Goal: Contribute content: Add original content to the website for others to see

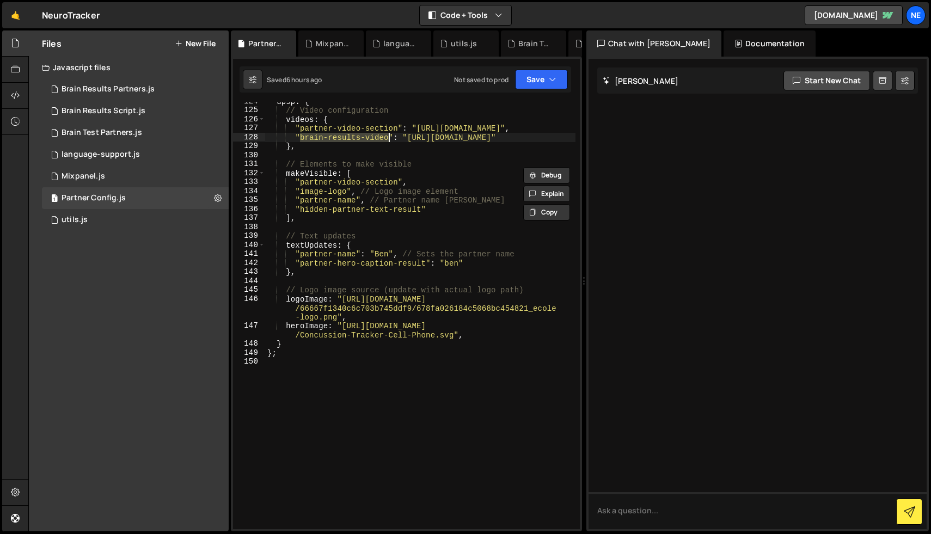
scroll to position [1666, 0]
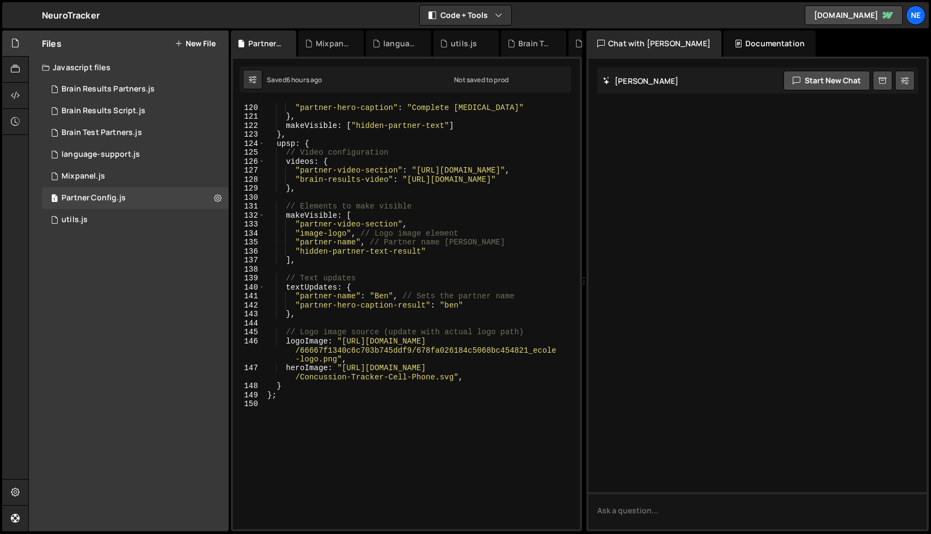
scroll to position [1621, 0]
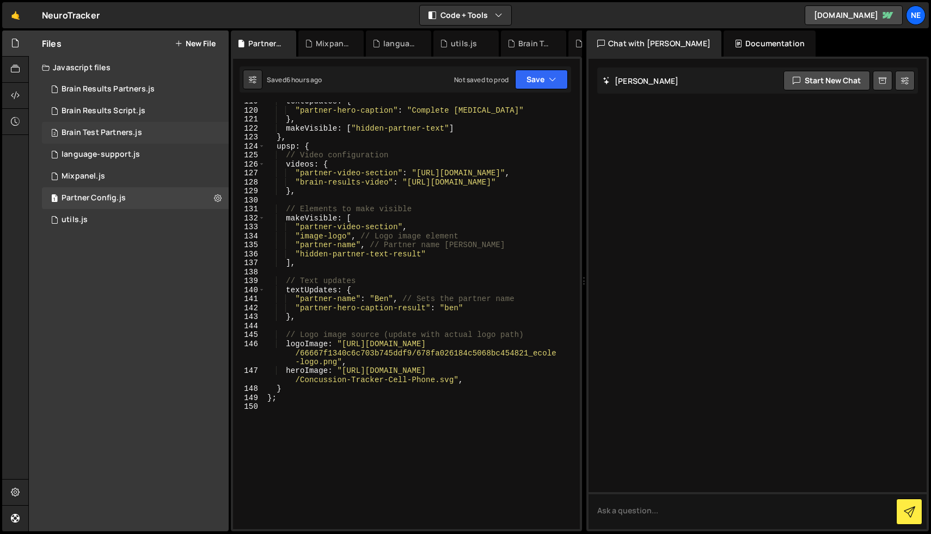
click at [119, 132] on div "Brain Test Partners.js" at bounding box center [101, 133] width 81 height 10
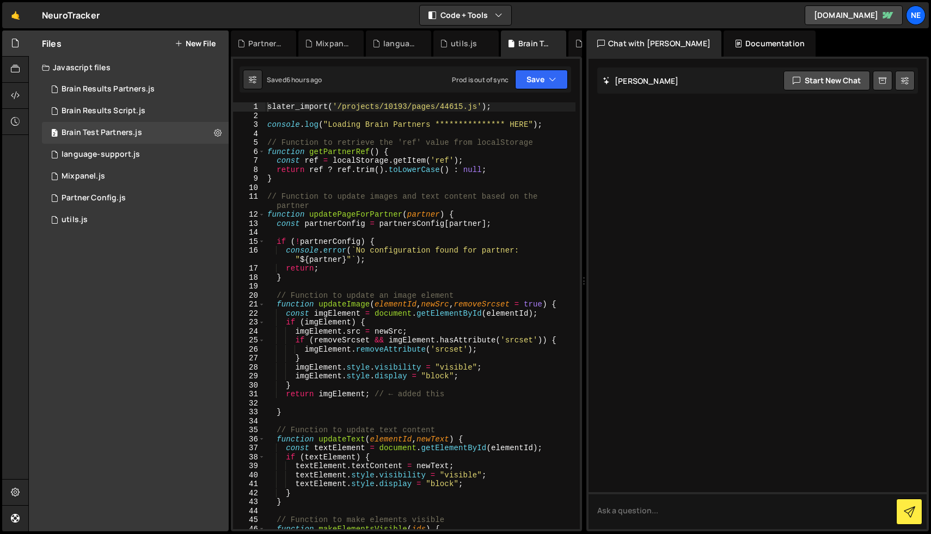
click at [416, 262] on div "**********" at bounding box center [420, 324] width 310 height 445
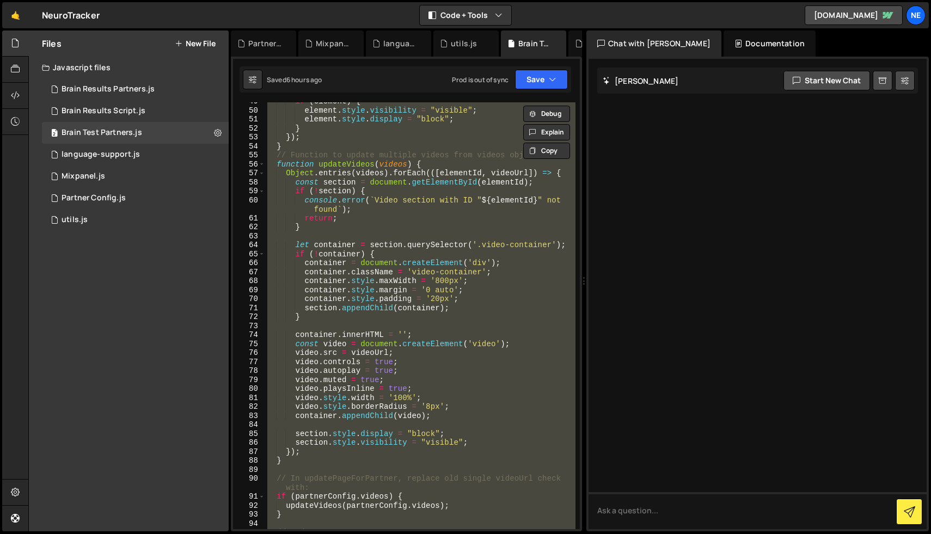
scroll to position [454, 0]
click at [299, 175] on div "if ( element ) { element . style . visibility = "visible" ; element . style . d…" at bounding box center [420, 315] width 310 height 427
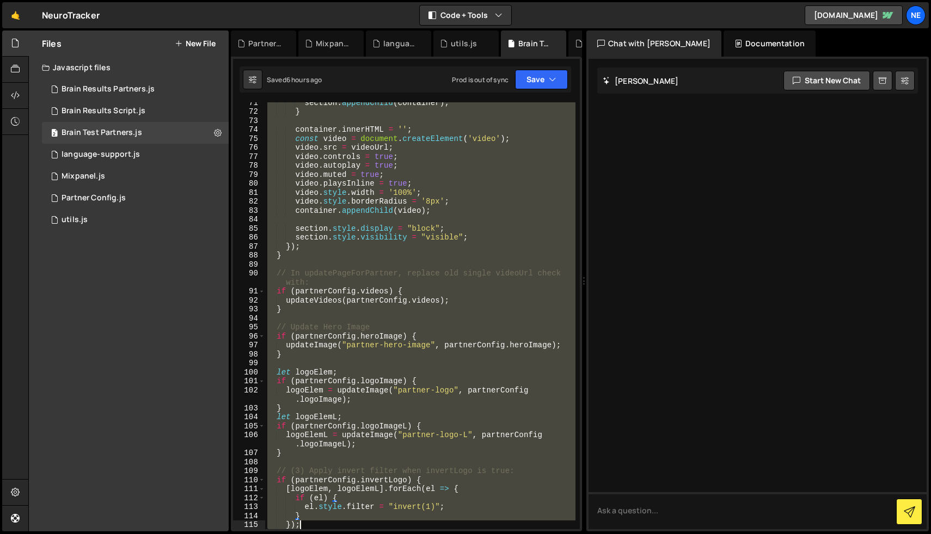
scroll to position [669, 0]
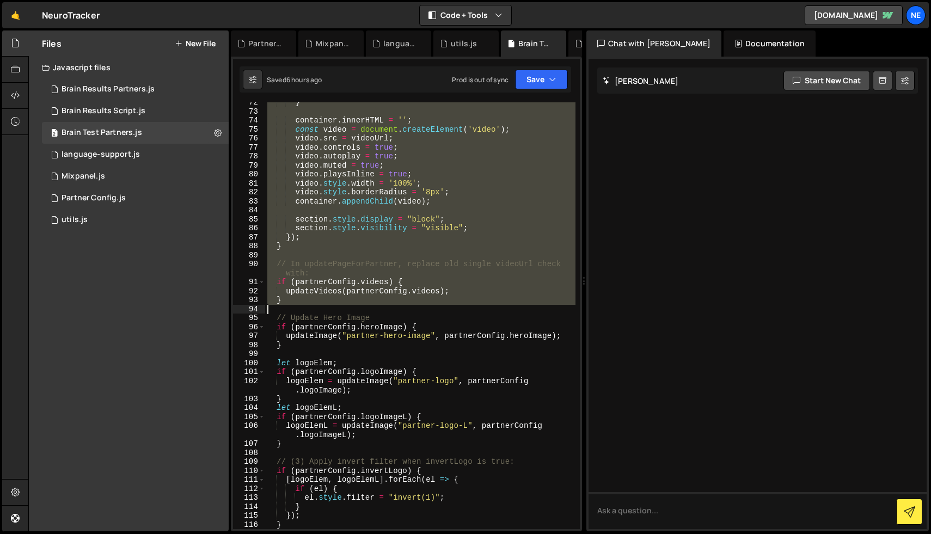
drag, startPoint x: 276, startPoint y: 164, endPoint x: 362, endPoint y: 309, distance: 168.4
click at [362, 309] on div "} container . innerHTML = '' ; const video = document . createElement ( 'video'…" at bounding box center [420, 320] width 310 height 445
type textarea "}"
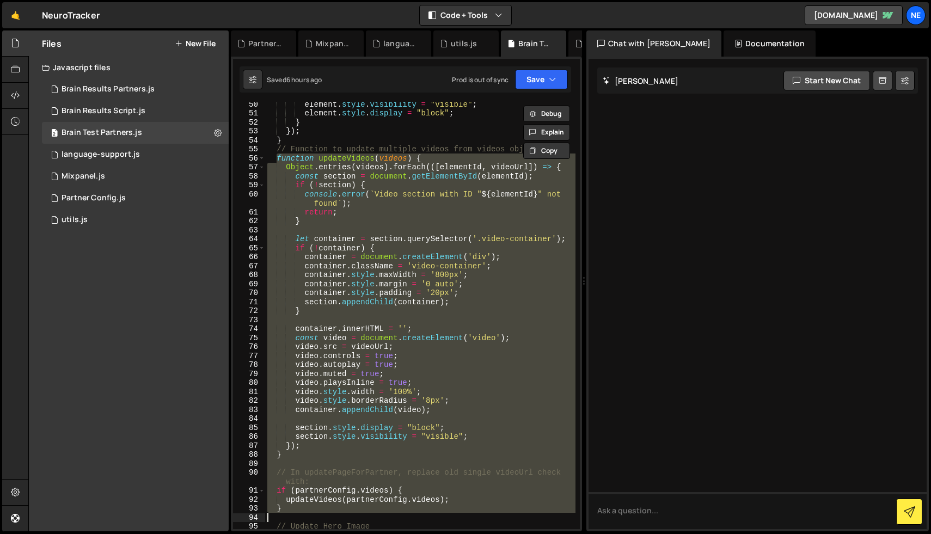
scroll to position [386, 0]
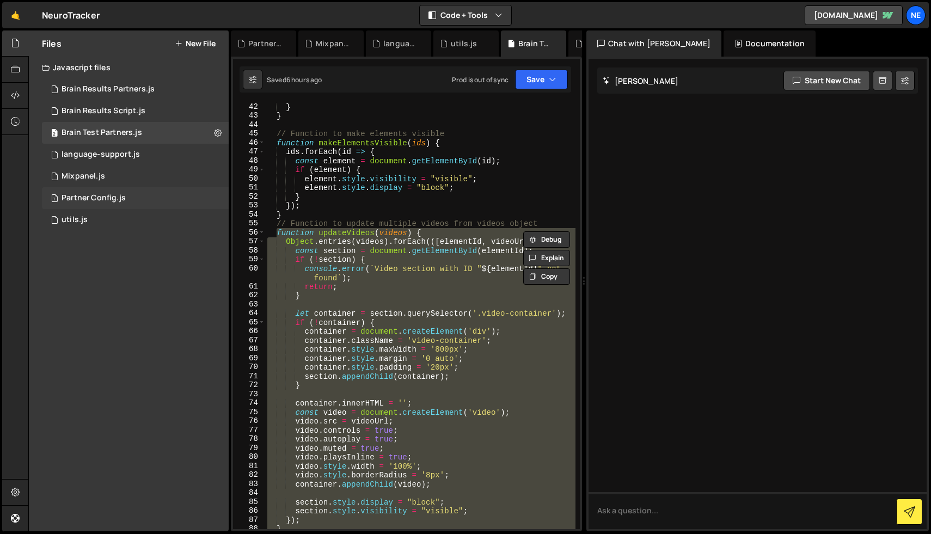
click at [138, 191] on div "1 Partner Config.js 0" at bounding box center [135, 198] width 187 height 22
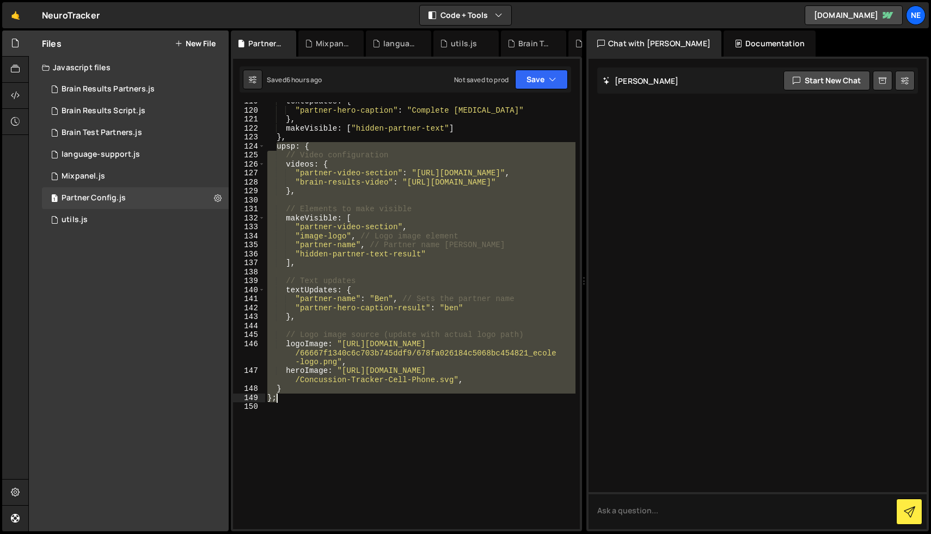
drag, startPoint x: 276, startPoint y: 149, endPoint x: 414, endPoint y: 396, distance: 282.8
click at [414, 396] on div "textUpdates : { "partner-hero-caption" : "Complete [MEDICAL_DATA]" } , makeVisi…" at bounding box center [420, 319] width 310 height 445
click at [421, 174] on div "textUpdates : { "partner-hero-caption" : "Complete [MEDICAL_DATA]" } , makeVisi…" at bounding box center [420, 315] width 310 height 427
type textarea ""partner-video-section": "[URL][DOMAIN_NAME]","
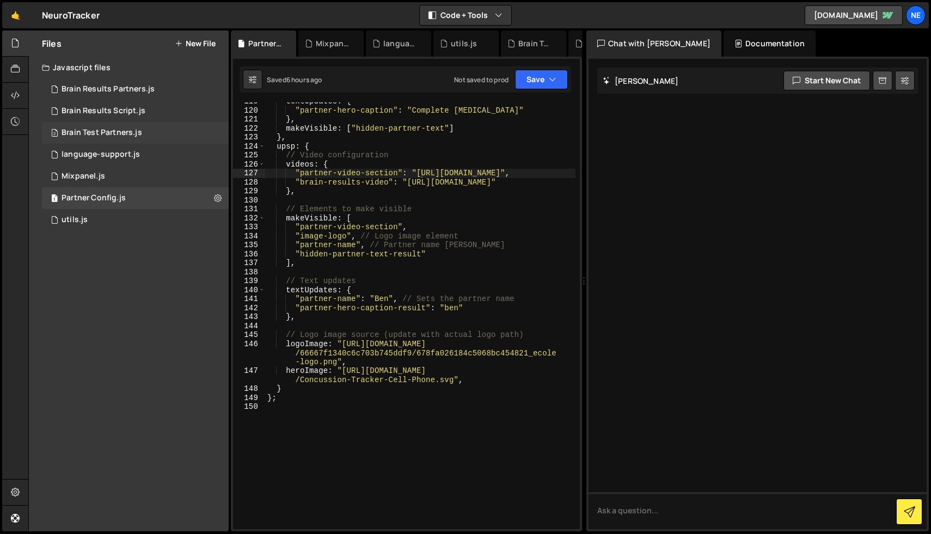
click at [103, 138] on div "2 Brain Test Partners.js 0" at bounding box center [135, 133] width 187 height 22
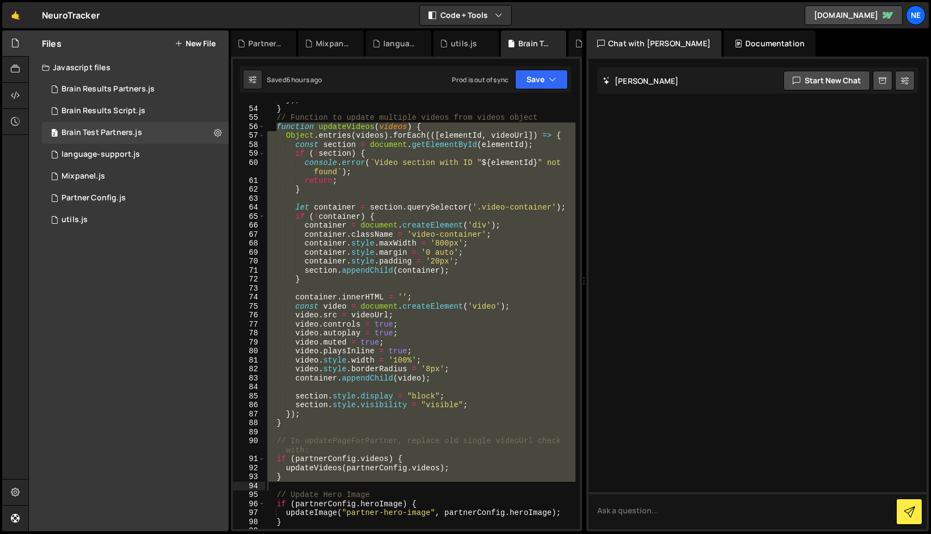
scroll to position [492, 0]
click at [374, 268] on div "}) ; } // Function to update multiple videos from videos object function update…" at bounding box center [420, 315] width 310 height 427
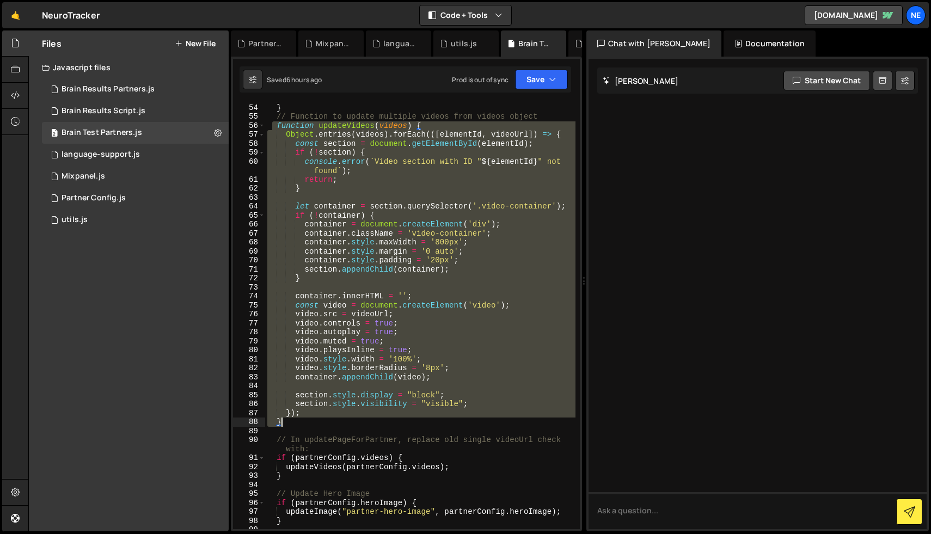
drag, startPoint x: 273, startPoint y: 121, endPoint x: 412, endPoint y: 421, distance: 330.4
click at [412, 421] on div "}) ; } // Function to update multiple videos from videos object function update…" at bounding box center [420, 316] width 310 height 445
type textarea "}); }"
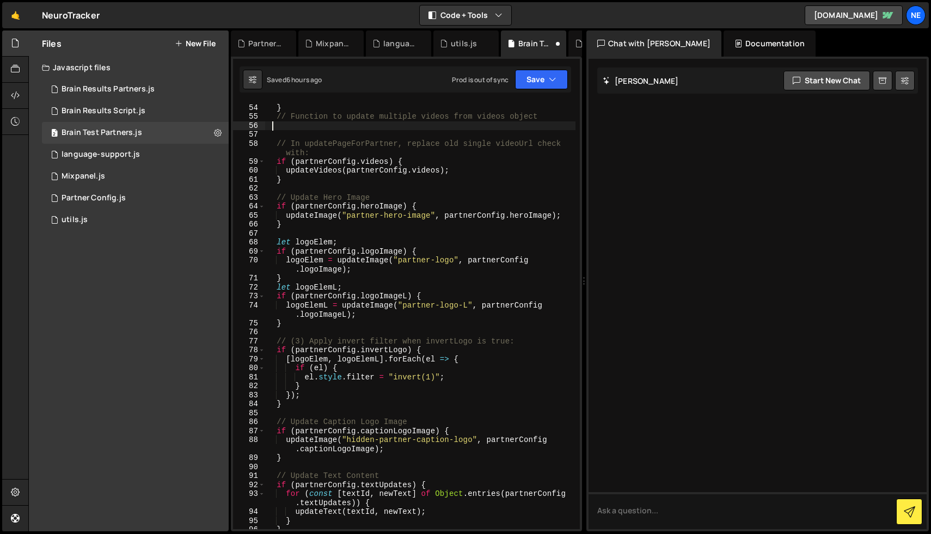
paste textarea
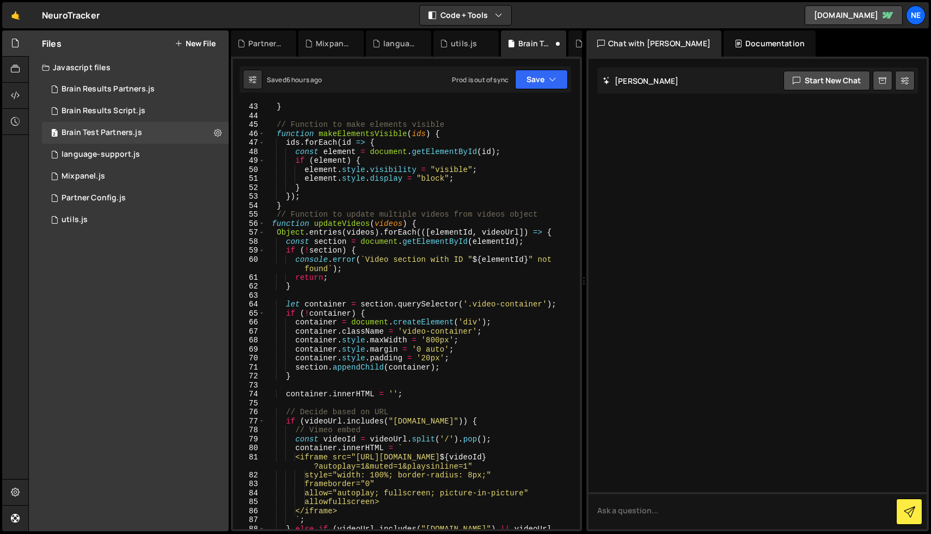
scroll to position [390, 0]
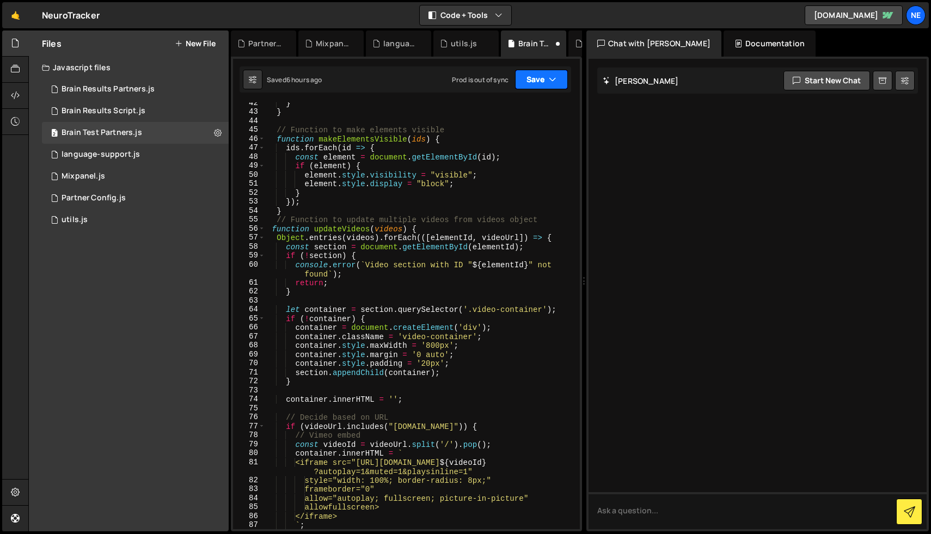
click at [550, 82] on icon "button" at bounding box center [553, 79] width 8 height 11
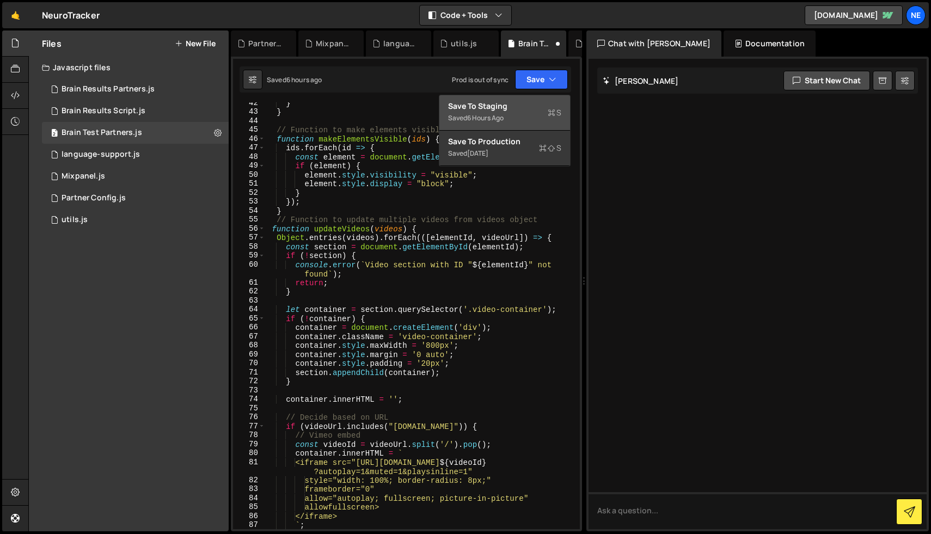
click at [482, 107] on div "Save to Staging S" at bounding box center [504, 106] width 113 height 11
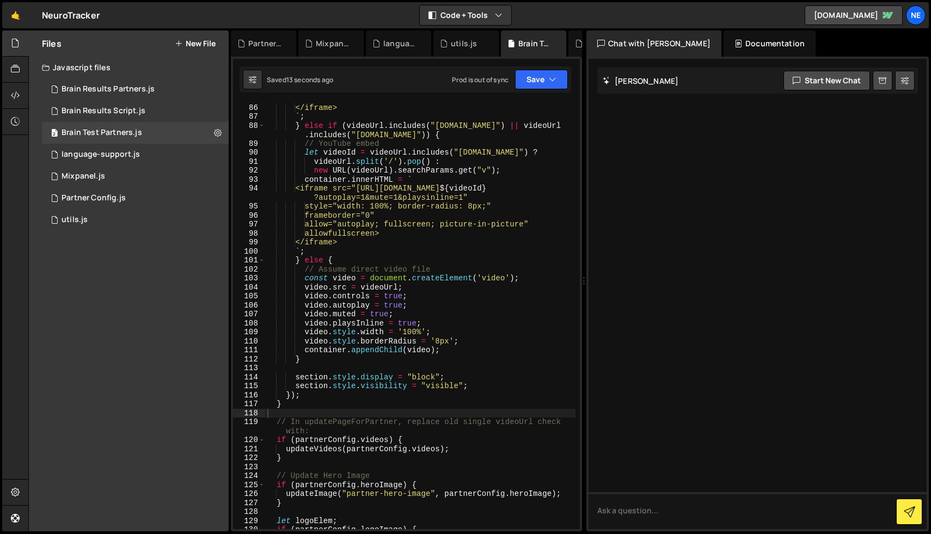
scroll to position [798, 0]
click at [548, 86] on button "Save" at bounding box center [541, 80] width 53 height 20
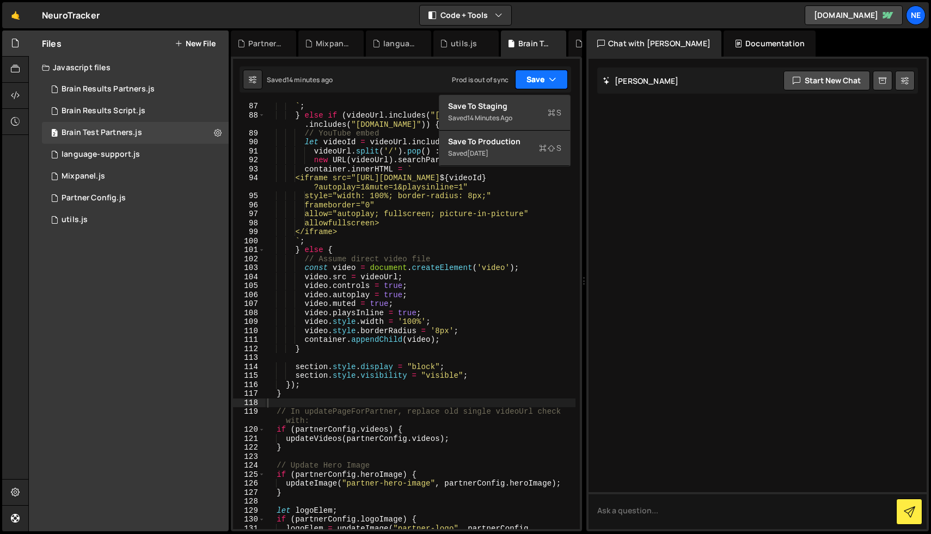
scroll to position [987, 0]
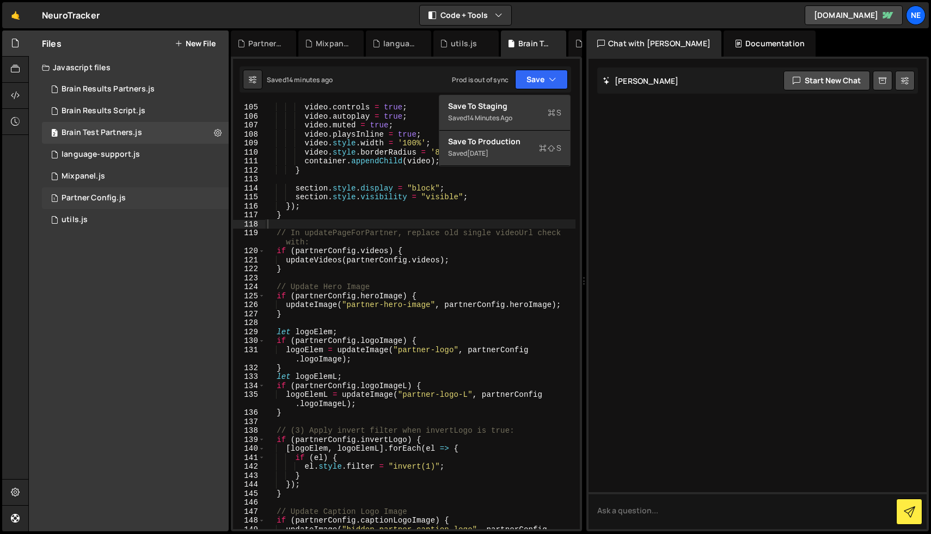
click at [144, 202] on div "1 Partner Config.js 0" at bounding box center [135, 198] width 187 height 22
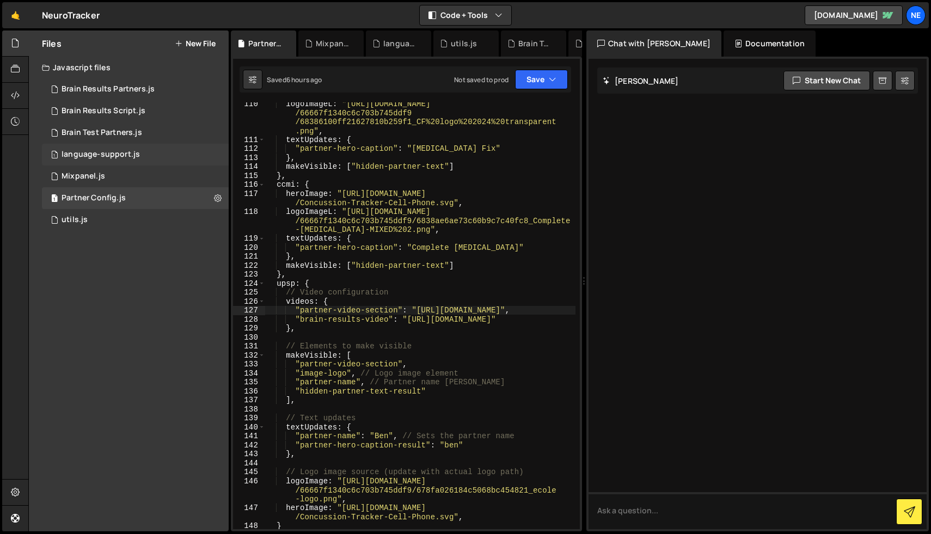
scroll to position [1470, 0]
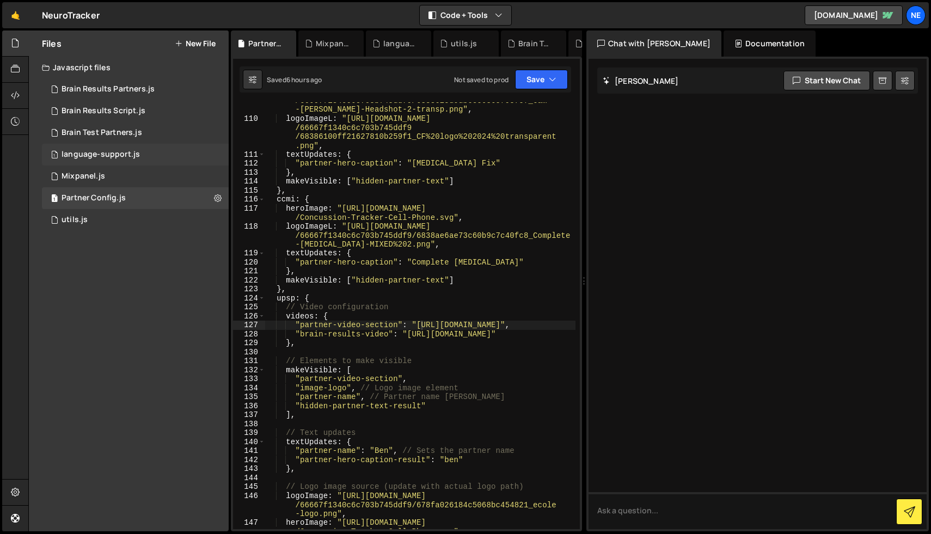
click at [138, 163] on div "1 language-support.js 0" at bounding box center [135, 155] width 187 height 22
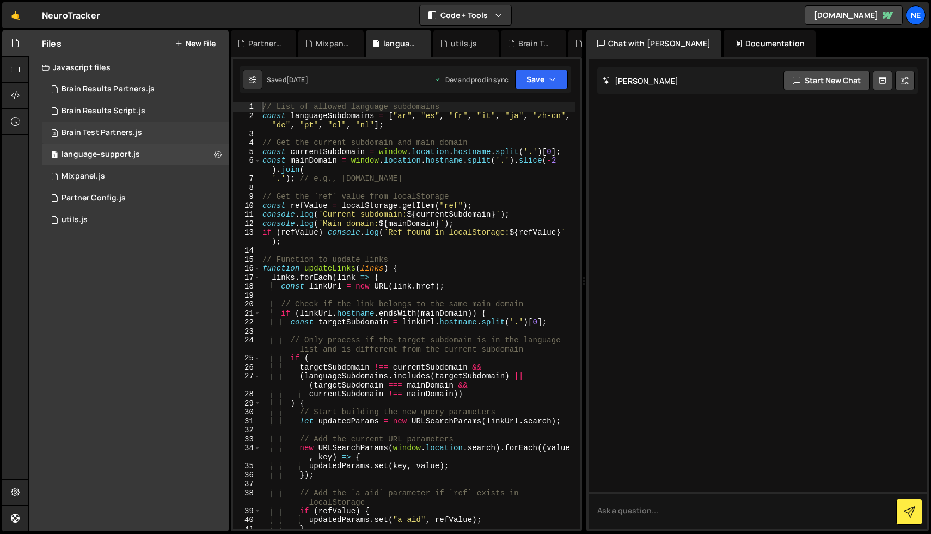
click at [139, 130] on div "Brain Test Partners.js" at bounding box center [101, 133] width 81 height 10
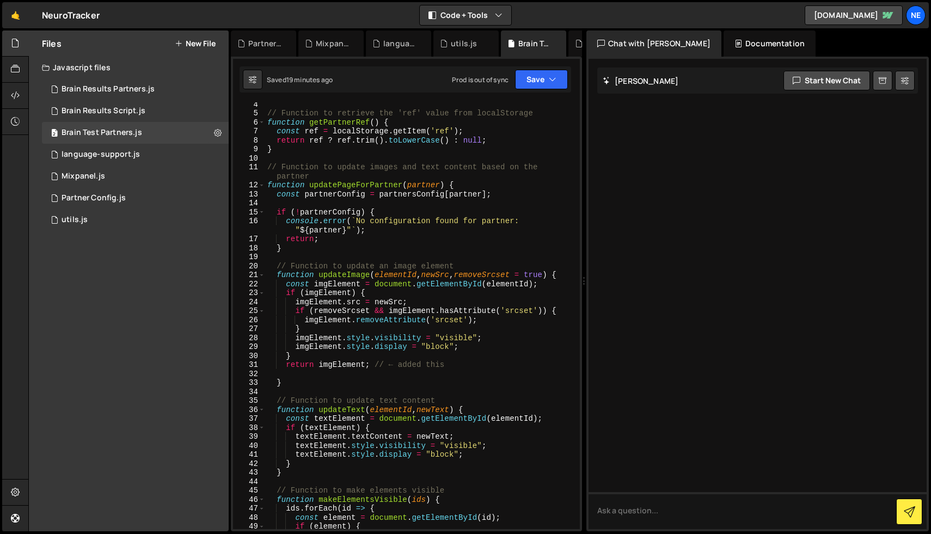
scroll to position [0, 0]
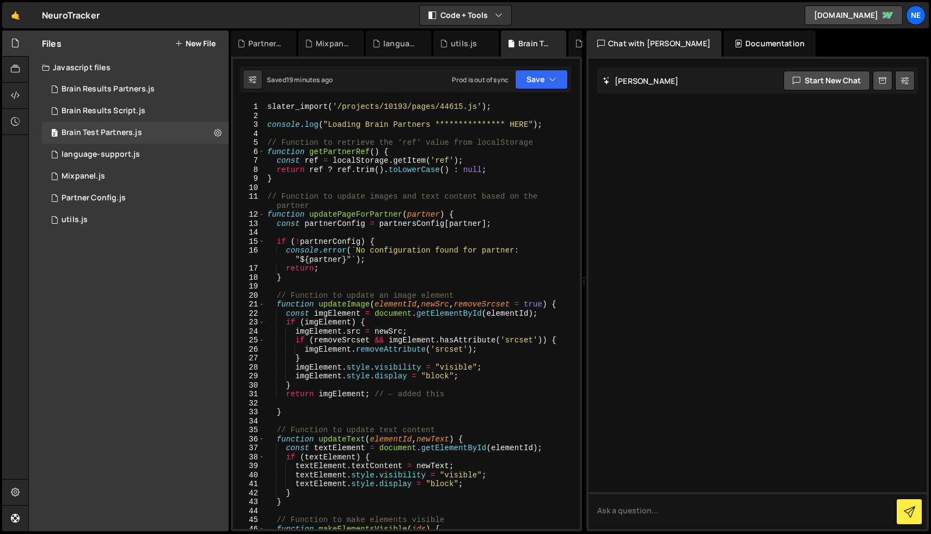
click at [384, 235] on div "**********" at bounding box center [420, 324] width 310 height 445
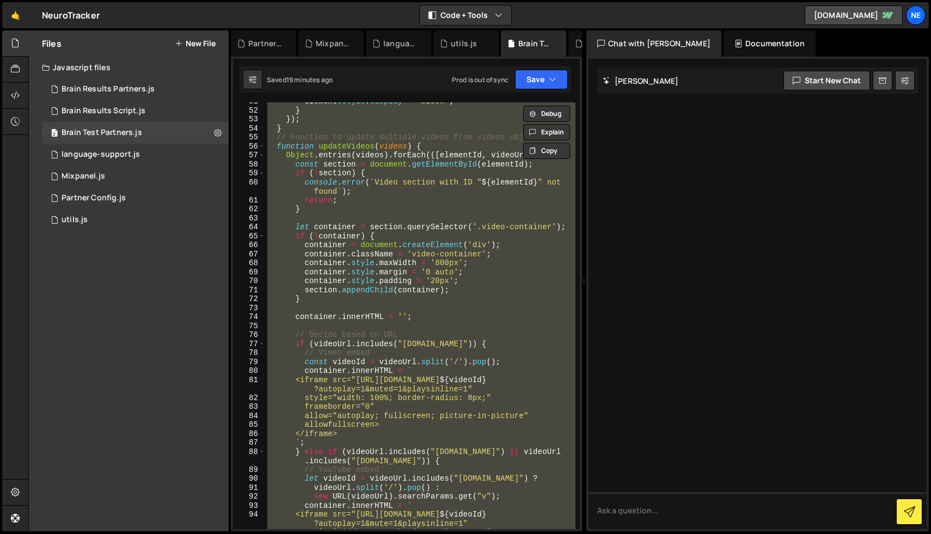
scroll to position [472, 0]
click at [390, 212] on div "element . style . display = "block" ; } }) ; } // Function to update multiple v…" at bounding box center [420, 315] width 310 height 427
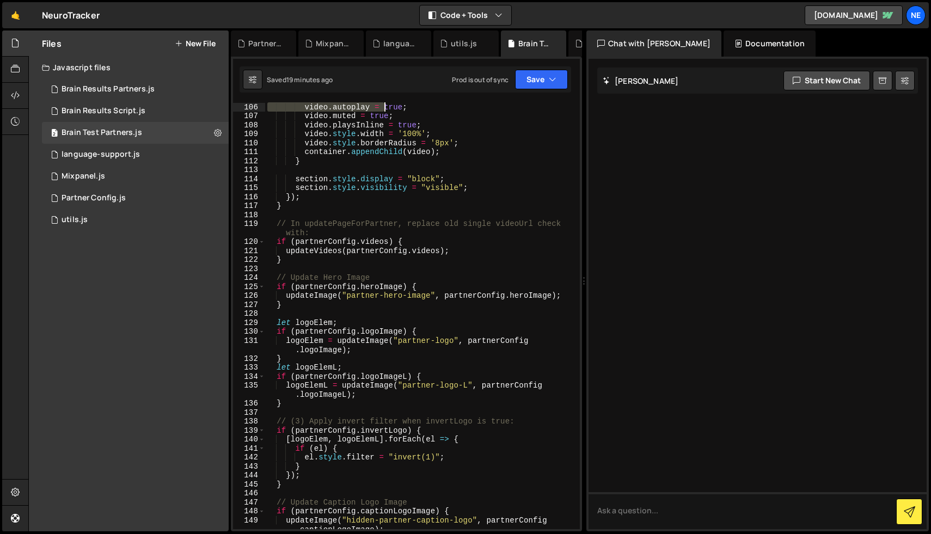
scroll to position [826, 0]
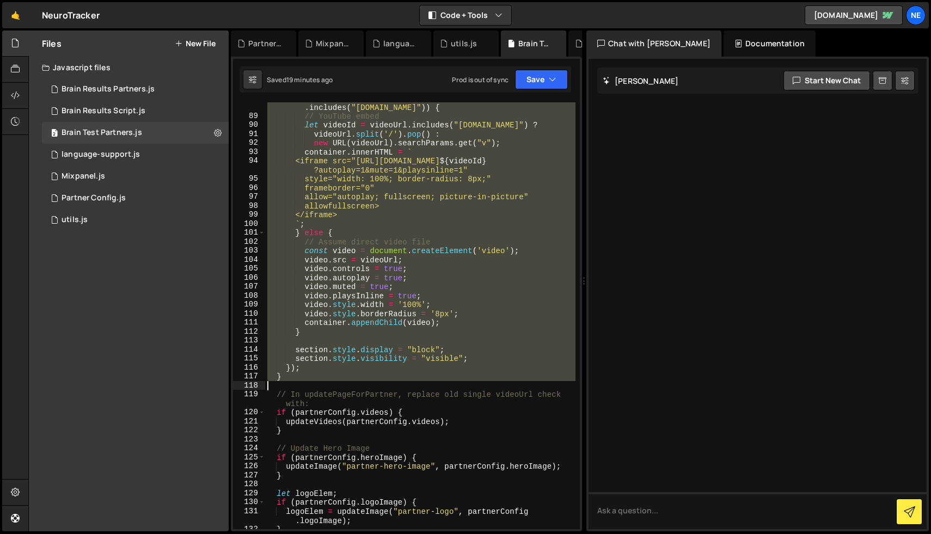
drag, startPoint x: 277, startPoint y: 147, endPoint x: 406, endPoint y: 385, distance: 270.8
click at [406, 385] on div "} else if ( videoUrl . includes ( "[DOMAIN_NAME]" ) || videoUrl . includes ( "[…" at bounding box center [420, 321] width 310 height 454
type textarea "}"
paste textarea
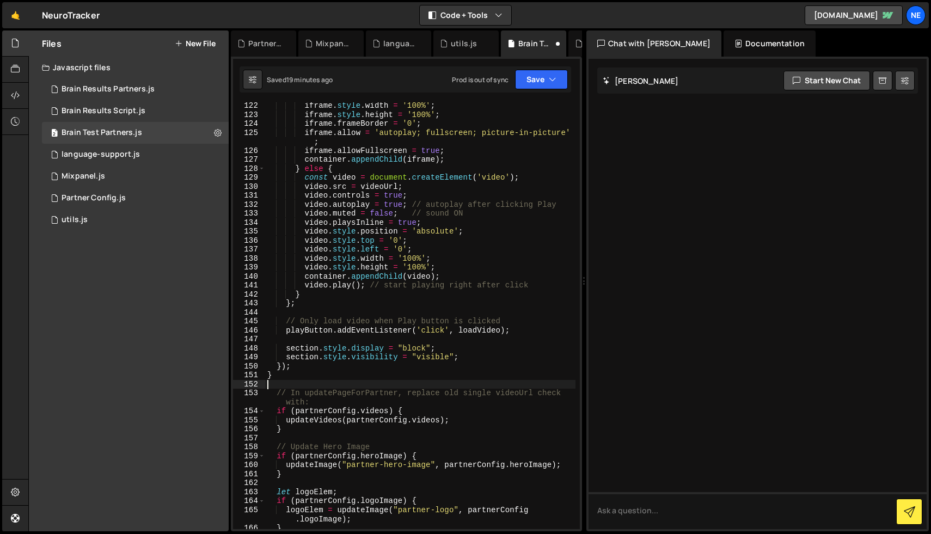
scroll to position [1150, 0]
click at [556, 76] on button "Save" at bounding box center [541, 80] width 53 height 20
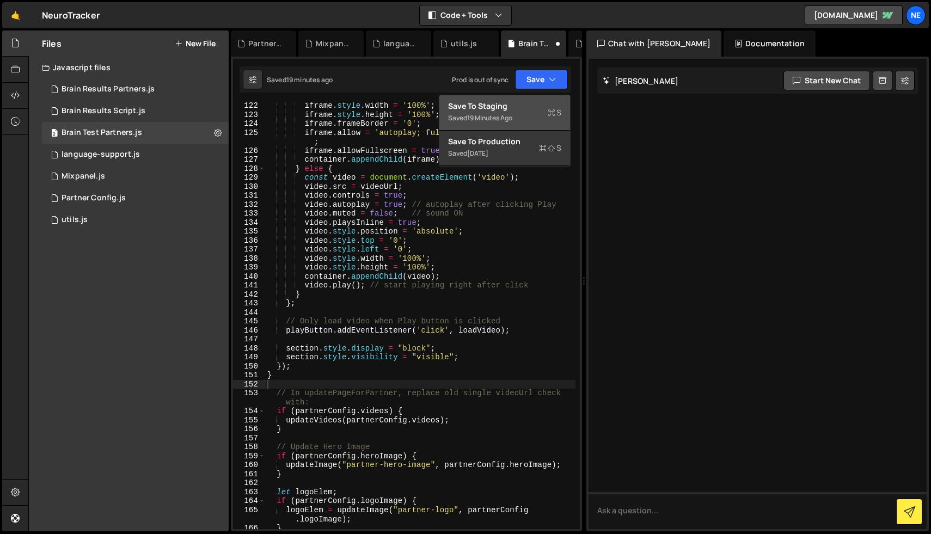
click at [501, 109] on div "Save to Staging S" at bounding box center [504, 106] width 113 height 11
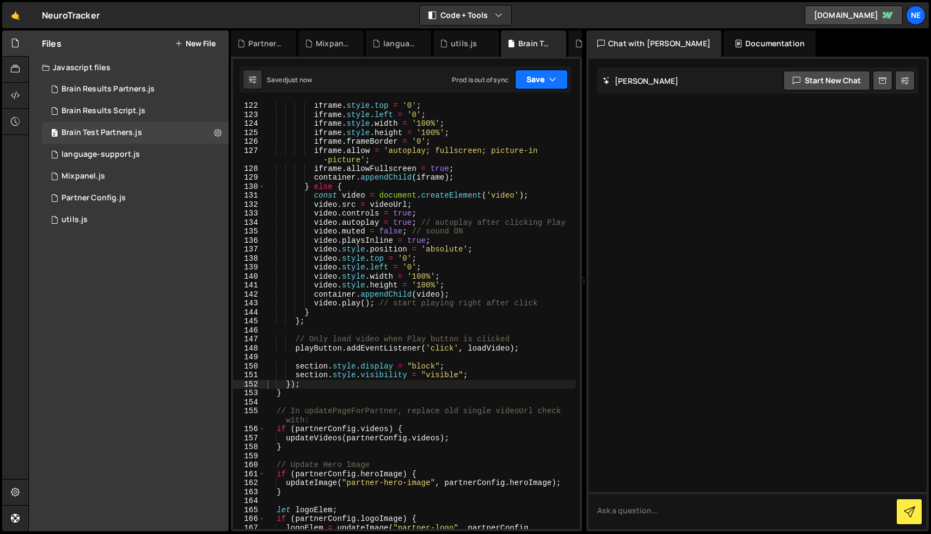
click at [546, 77] on button "Save" at bounding box center [541, 80] width 53 height 20
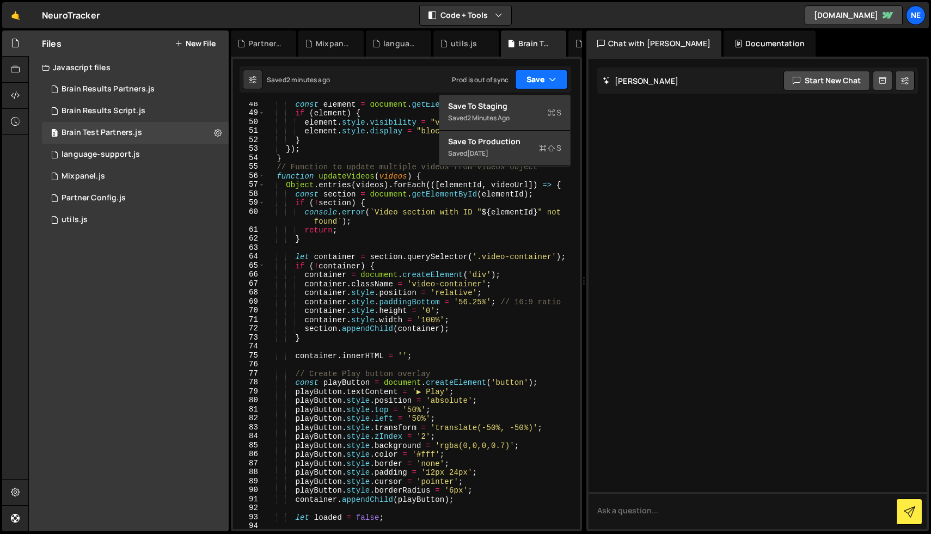
scroll to position [443, 0]
click at [293, 186] on div "const element = document . getElementById ( id ) ; if ( element ) { element . s…" at bounding box center [420, 322] width 310 height 445
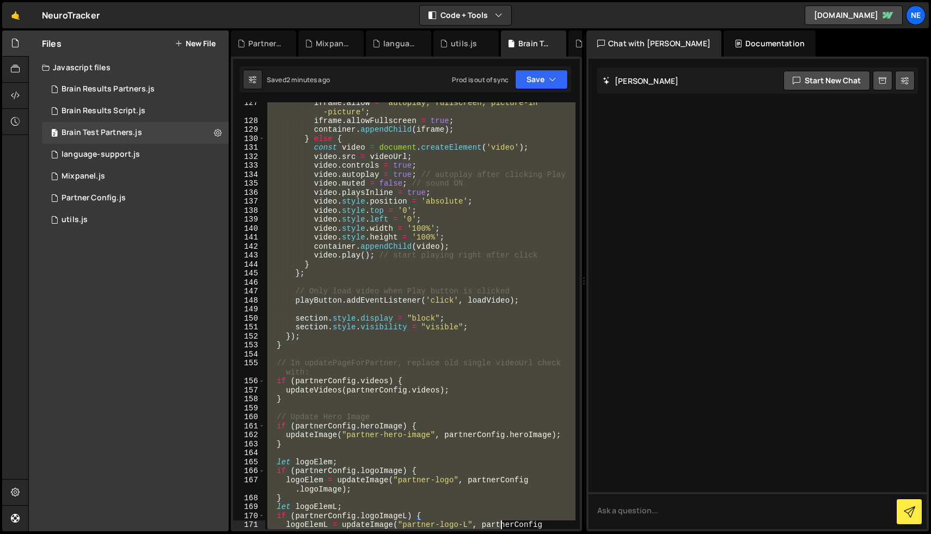
scroll to position [1216, 0]
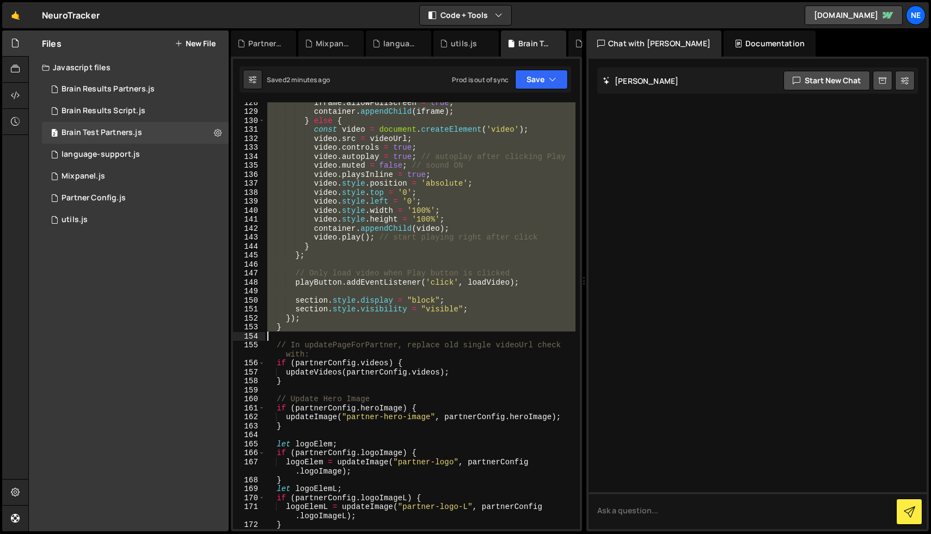
drag, startPoint x: 273, startPoint y: 176, endPoint x: 415, endPoint y: 335, distance: 212.8
click at [415, 335] on div "iframe . allowFullscreen = true ; container . appendChild ( iframe ) ; } else {…" at bounding box center [420, 320] width 310 height 445
type textarea "}"
paste textarea
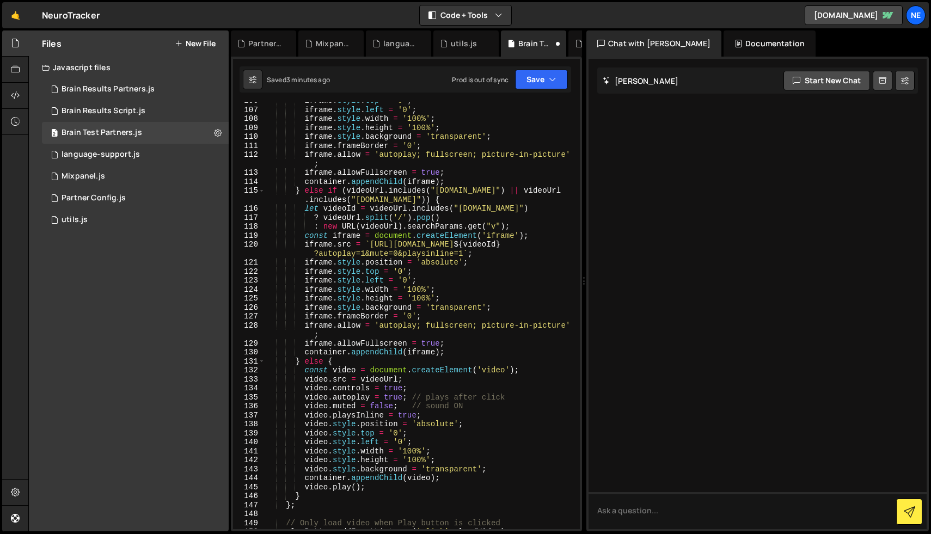
scroll to position [906, 0]
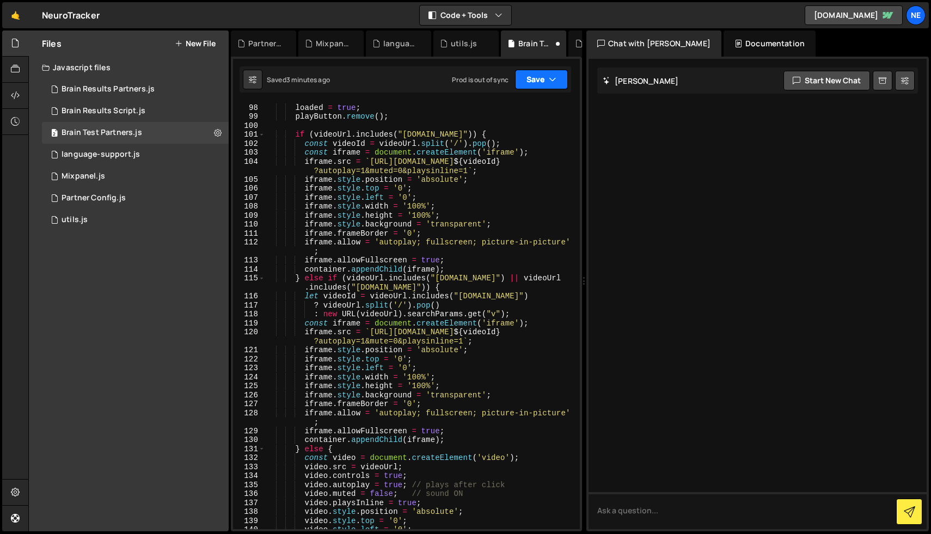
click at [547, 83] on button "Save" at bounding box center [541, 80] width 53 height 20
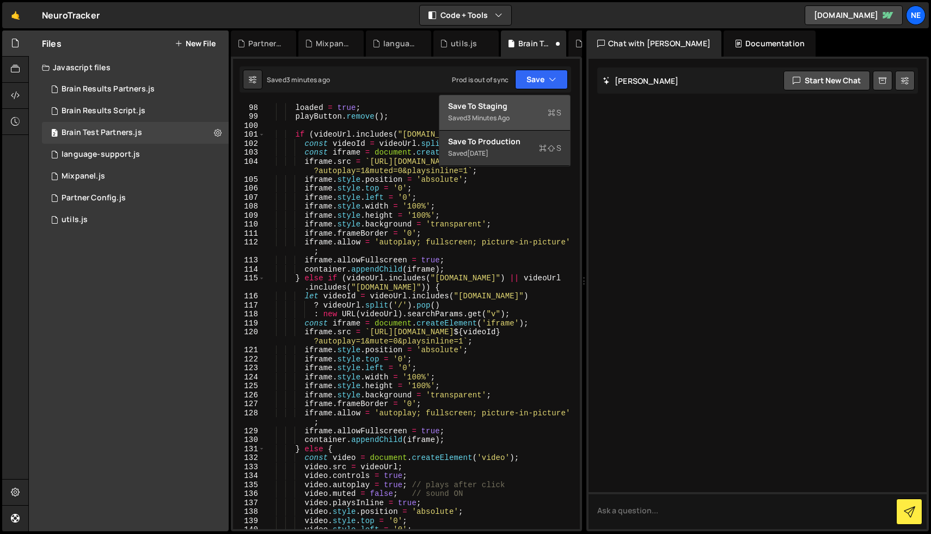
click at [497, 110] on div "Save to Staging S" at bounding box center [504, 106] width 113 height 11
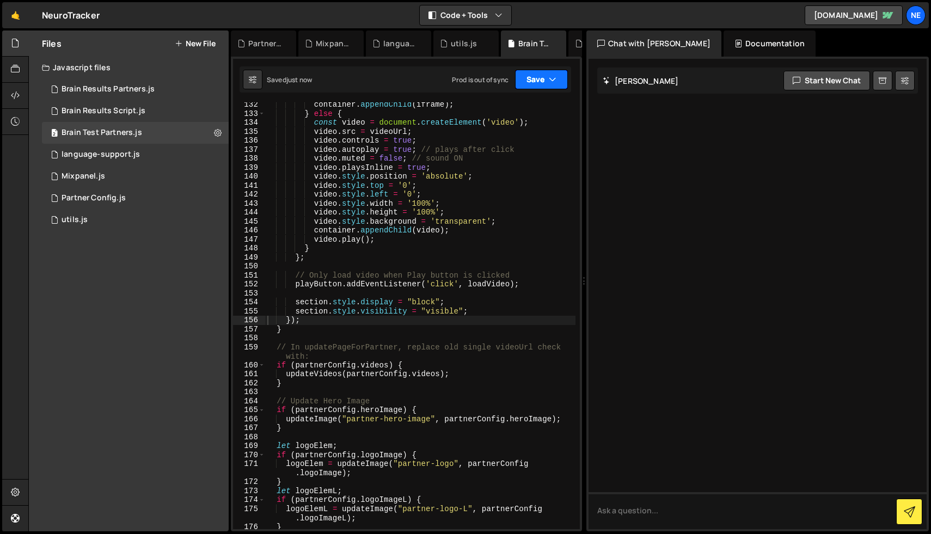
click at [551, 85] on button "Save" at bounding box center [541, 80] width 53 height 20
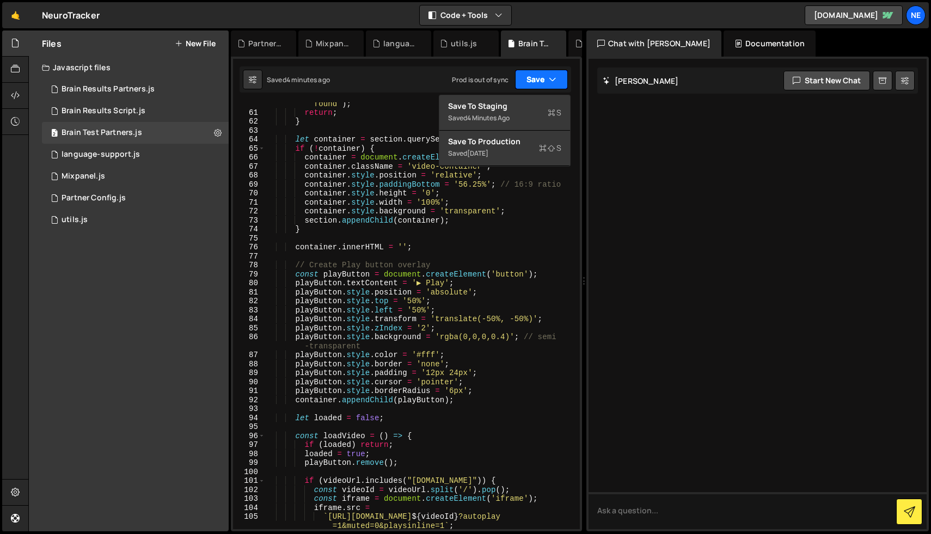
scroll to position [512, 0]
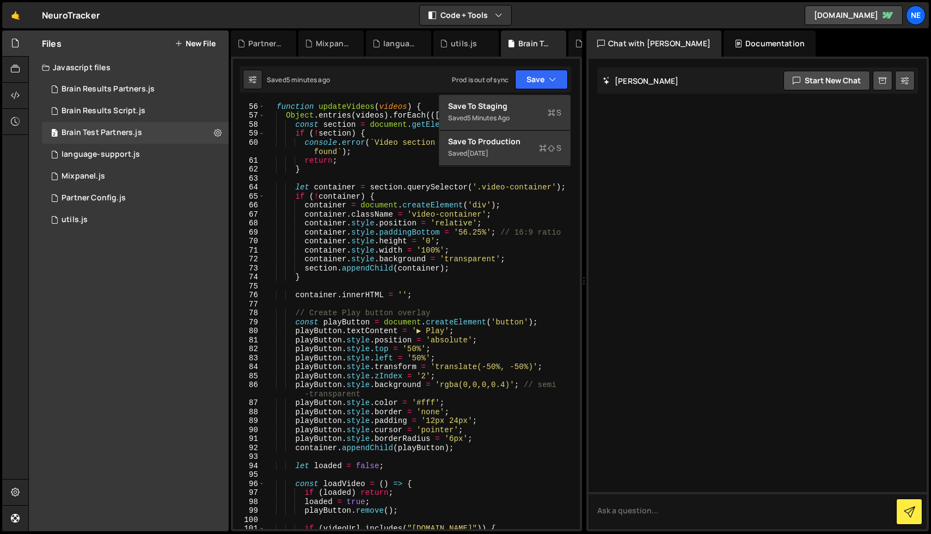
click at [324, 219] on div "function updateVideos ( videos ) { Object . entries ( videos ) . forEach (([ el…" at bounding box center [420, 324] width 310 height 445
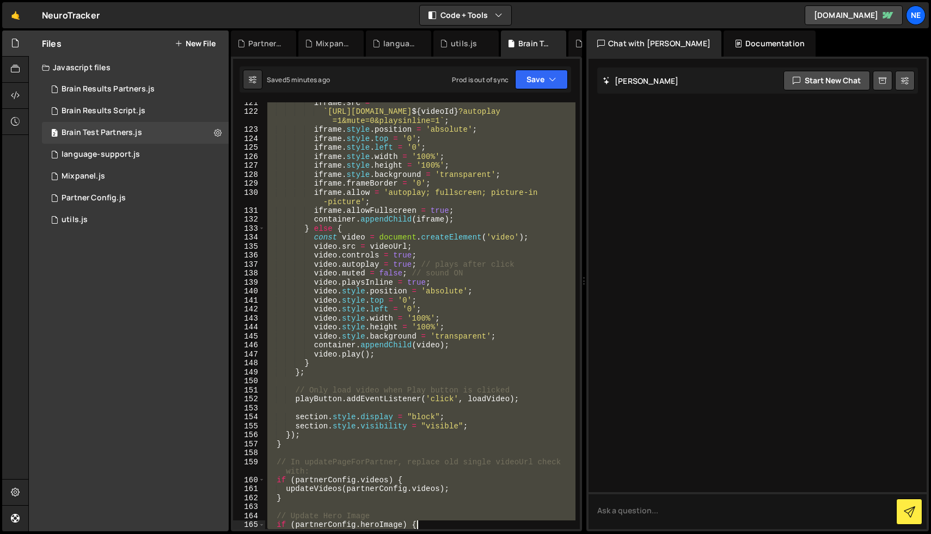
scroll to position [1234, 0]
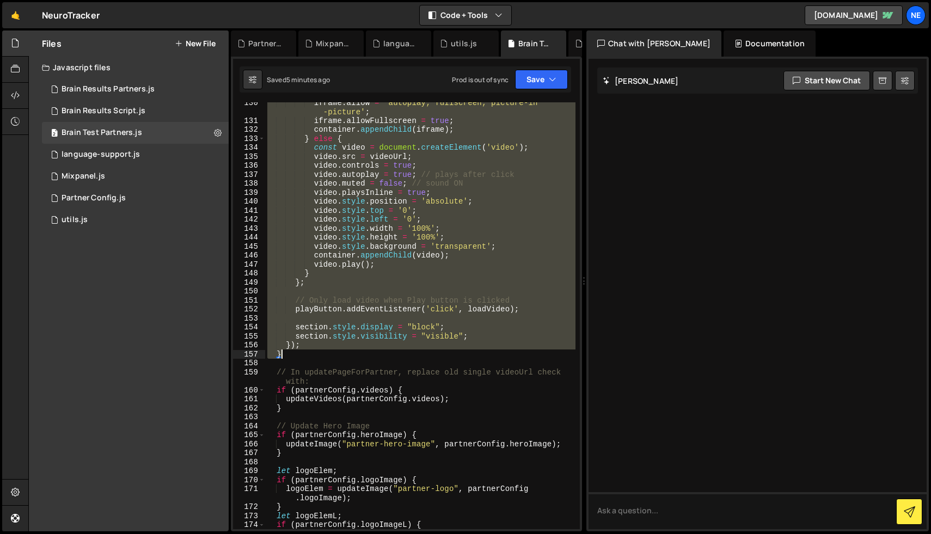
drag, startPoint x: 276, startPoint y: 155, endPoint x: 389, endPoint y: 352, distance: 227.1
click at [389, 352] on div "iframe . allow = 'autoplay; fullscreen; picture-in -picture' ; iframe . allowFu…" at bounding box center [420, 329] width 310 height 463
type textarea "}); }"
paste textarea
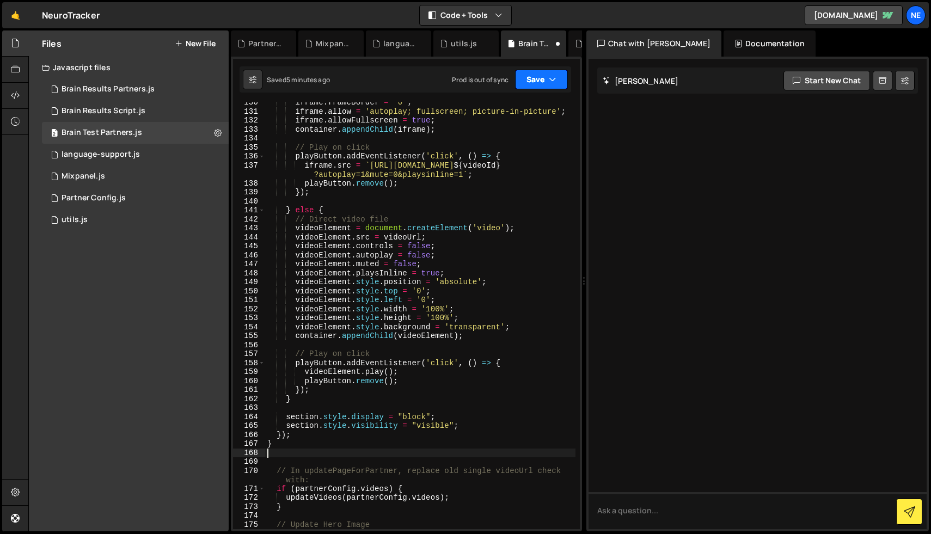
click at [545, 79] on button "Save" at bounding box center [541, 80] width 53 height 20
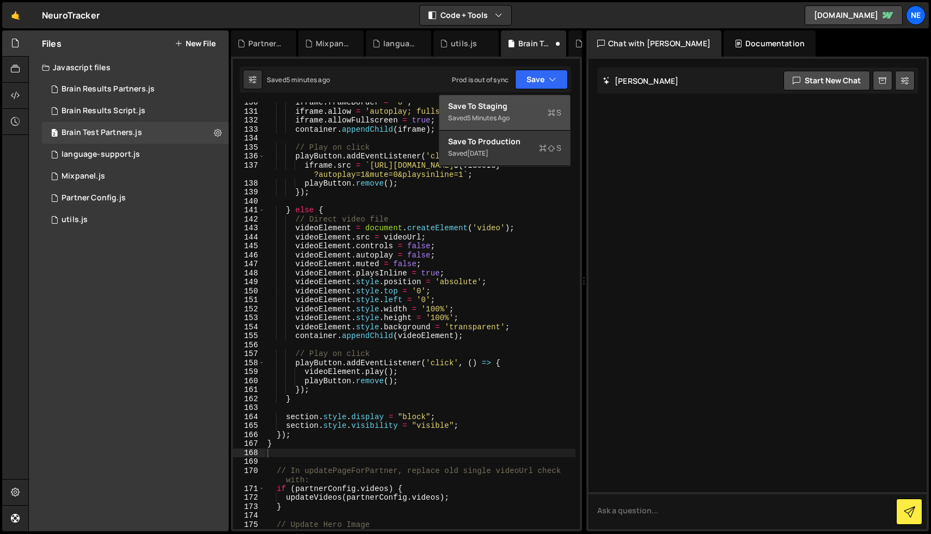
click at [531, 108] on div "Save to Staging S" at bounding box center [504, 106] width 113 height 11
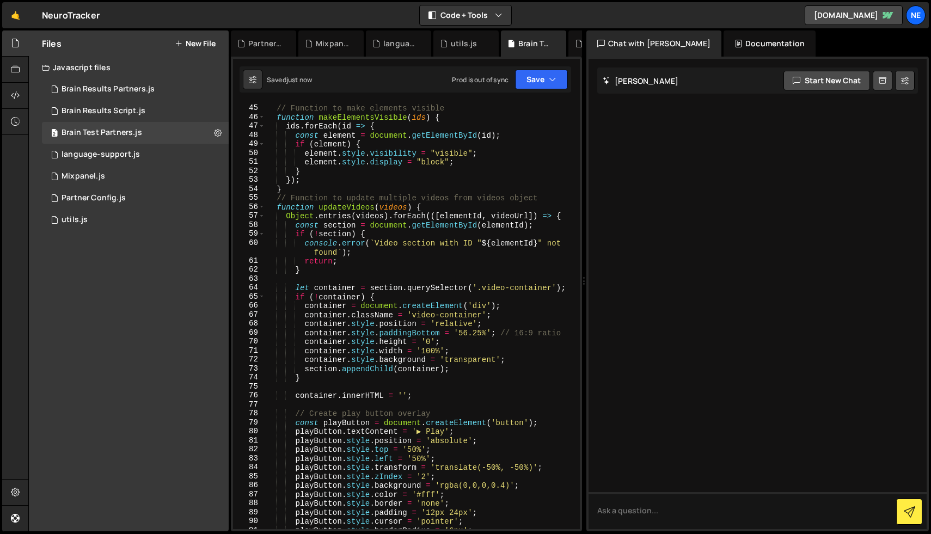
scroll to position [393, 0]
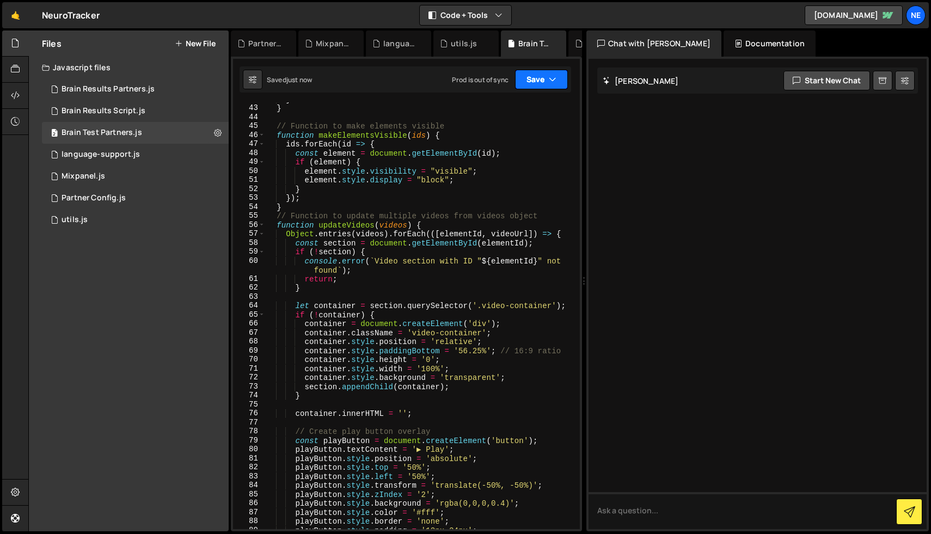
click at [536, 85] on button "Save" at bounding box center [541, 80] width 53 height 20
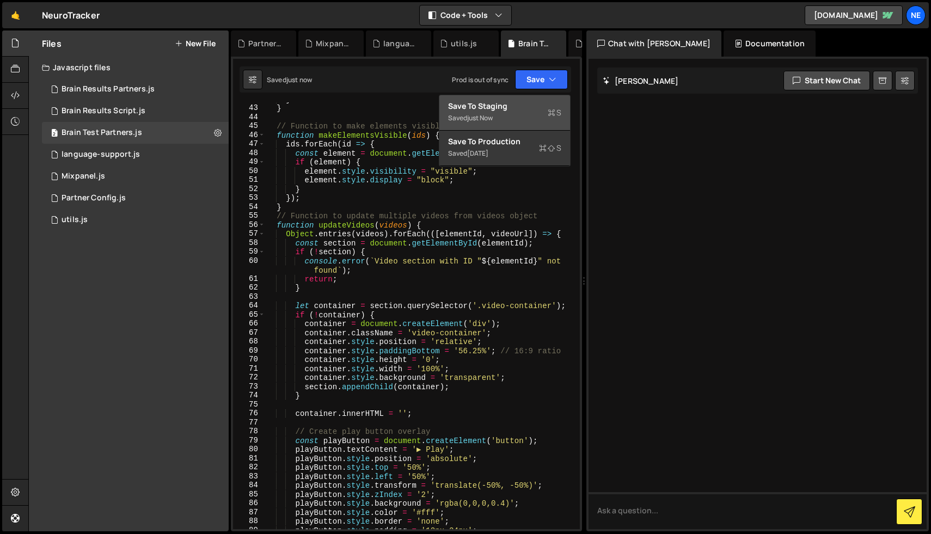
click at [509, 104] on div "Save to Staging S" at bounding box center [504, 106] width 113 height 11
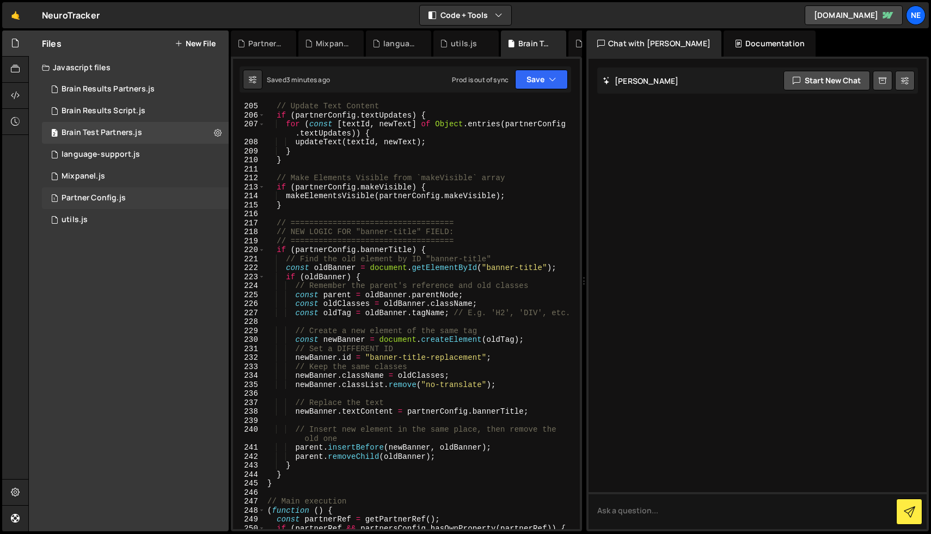
scroll to position [1957, 0]
click at [110, 201] on div "Partner Config.js" at bounding box center [93, 198] width 64 height 10
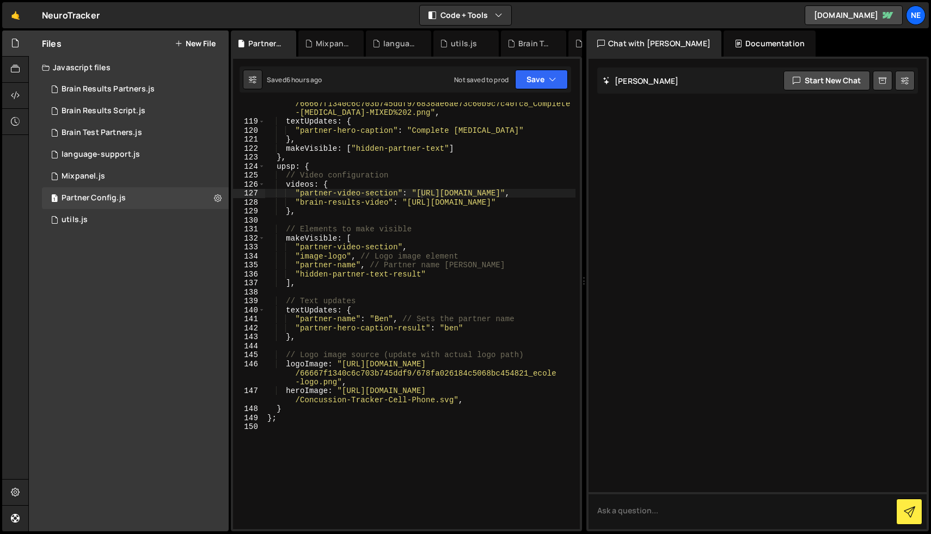
scroll to position [1601, 0]
type textarea ""image-logo", // Logo image element"
click at [464, 256] on div "logoImageL : "[URL][DOMAIN_NAME] /66667f1340c6c703b745ddf9/6838ae6ae73c60b9c7c4…" at bounding box center [420, 321] width 310 height 463
drag, startPoint x: 464, startPoint y: 256, endPoint x: 295, endPoint y: 258, distance: 168.7
click at [295, 258] on div "logoImageL : "[URL][DOMAIN_NAME] /66667f1340c6c703b745ddf9/6838ae6ae73c60b9c7c4…" at bounding box center [420, 321] width 310 height 463
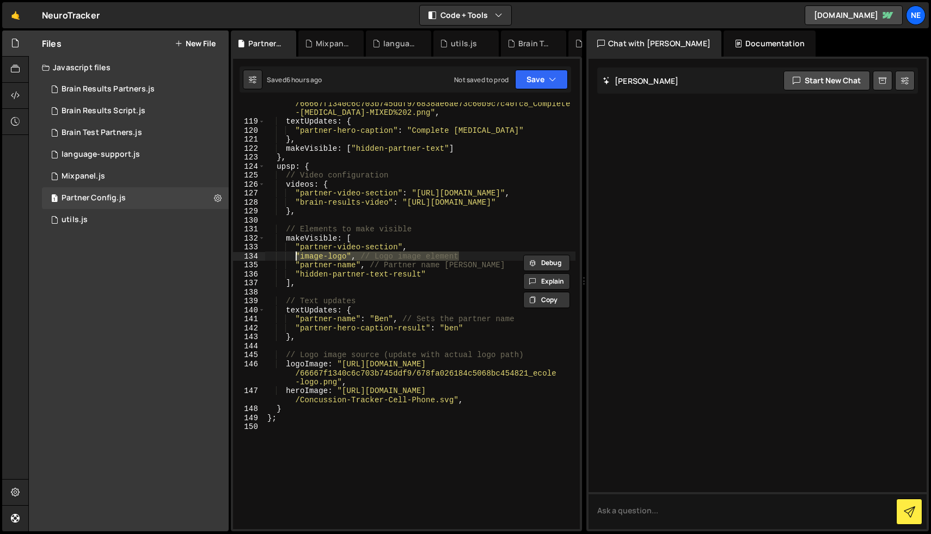
click at [473, 257] on div "logoImageL : "[URL][DOMAIN_NAME] /66667f1340c6c703b745ddf9/6838ae6ae73c60b9c7c4…" at bounding box center [420, 315] width 310 height 427
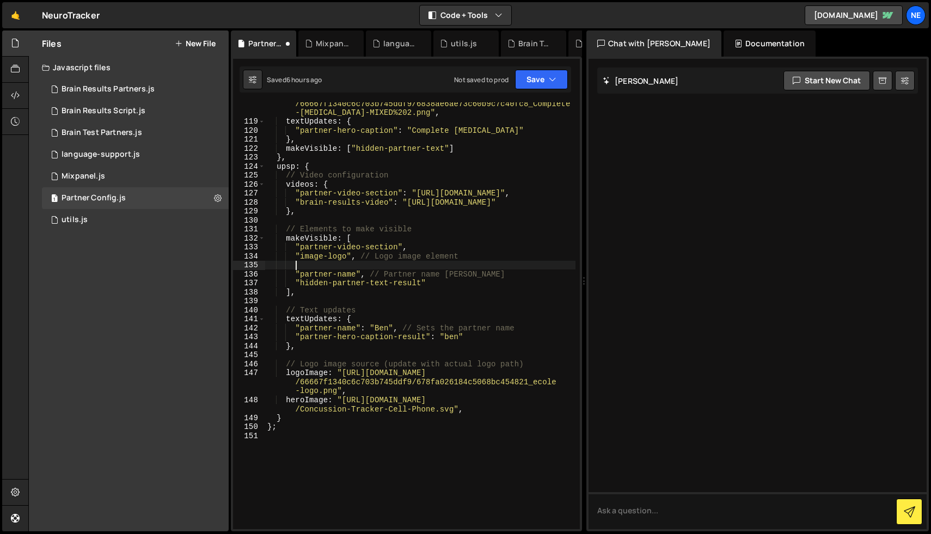
paste textarea ""image-logo", // Logo image element"
click at [347, 267] on div "logoImageL : "[URL][DOMAIN_NAME] /66667f1340c6c703b745ddf9/6838ae6ae73c60b9c7c4…" at bounding box center [420, 321] width 310 height 463
drag, startPoint x: 346, startPoint y: 266, endPoint x: 301, endPoint y: 268, distance: 44.7
click at [301, 268] on div "logoImageL : "[URL][DOMAIN_NAME] /66667f1340c6c703b745ddf9/6838ae6ae73c60b9c7c4…" at bounding box center [420, 321] width 310 height 463
paste textarea "-brain-result"
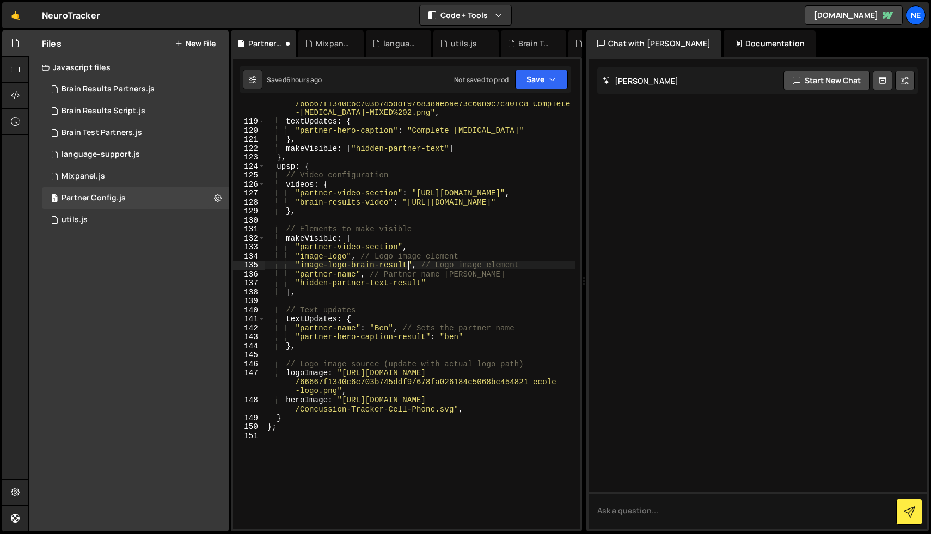
click at [710, 259] on div at bounding box center [757, 294] width 338 height 470
type textarea "logoImage: "[URL][DOMAIN_NAME]","
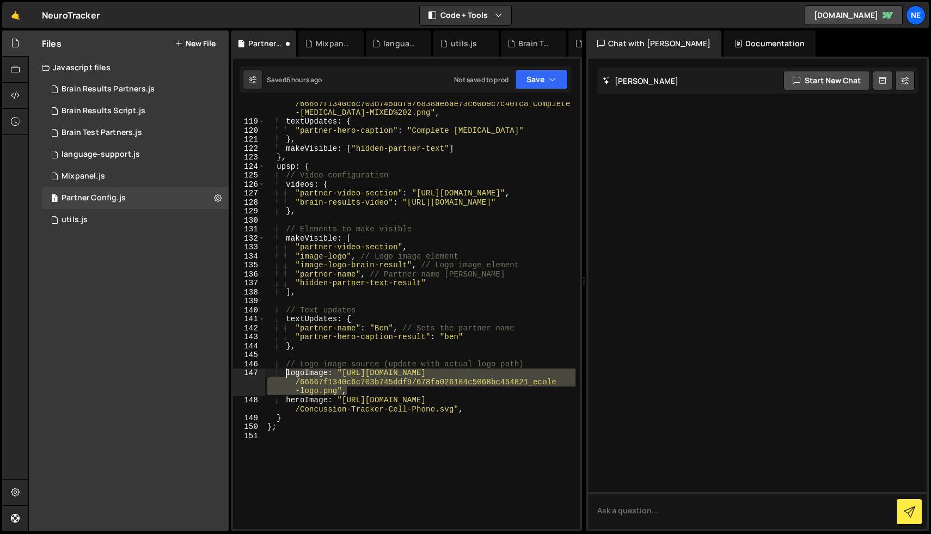
drag, startPoint x: 349, startPoint y: 391, endPoint x: 286, endPoint y: 374, distance: 64.7
click at [286, 374] on div "logoImageL : "[URL][DOMAIN_NAME] /66667f1340c6c703b745ddf9/6838ae6ae73c60b9c7c4…" at bounding box center [420, 321] width 310 height 463
click at [379, 391] on div "logoImageL : "[URL][DOMAIN_NAME] /66667f1340c6c703b745ddf9/6838ae6ae73c60b9c7c4…" at bounding box center [420, 315] width 310 height 427
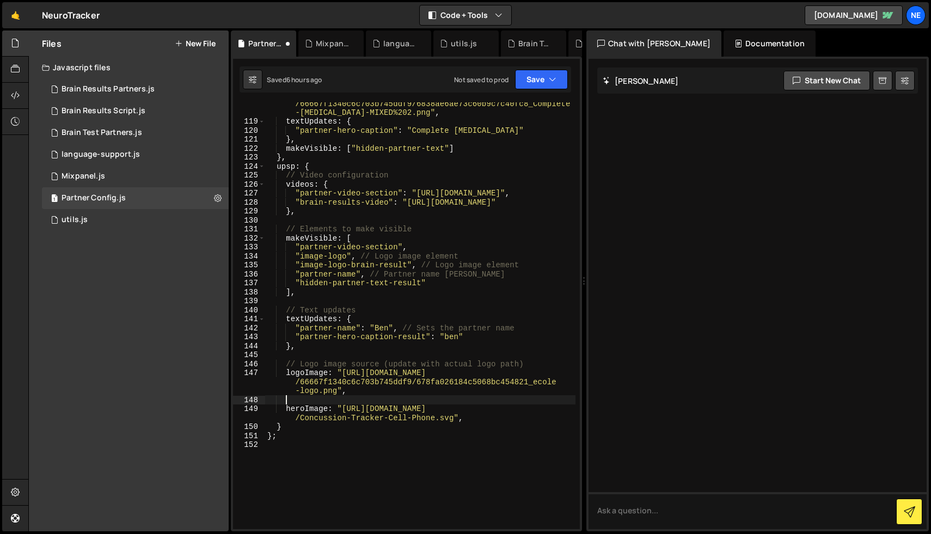
scroll to position [0, 1]
paste textarea "logoImage: "[URL][DOMAIN_NAME]","
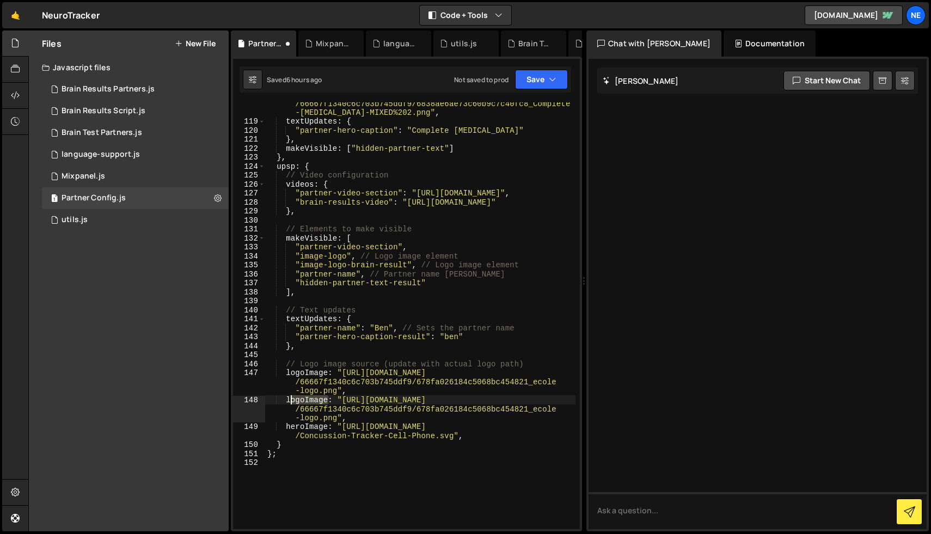
drag, startPoint x: 328, startPoint y: 402, endPoint x: 286, endPoint y: 402, distance: 41.4
click at [286, 402] on div "logoImageL : "[URL][DOMAIN_NAME] /66667f1340c6c703b745ddf9/6838ae6ae73c60b9c7c4…" at bounding box center [420, 321] width 310 height 463
type textarea "imageLogoBrainResult: "[URL][DOMAIN_NAME]","
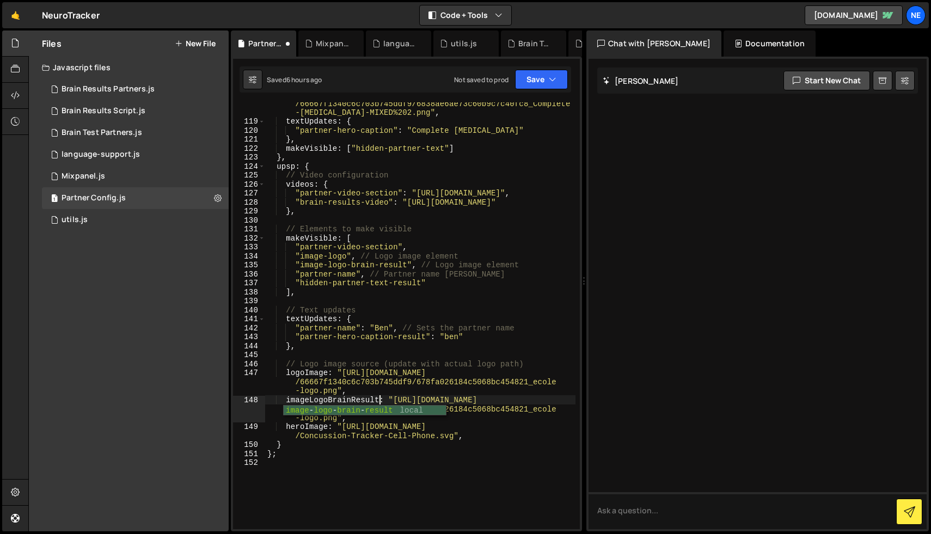
click at [355, 466] on div "logoImageL : "[URL][DOMAIN_NAME] /66667f1340c6c703b745ddf9/6838ae6ae73c60b9c7c4…" at bounding box center [420, 321] width 310 height 463
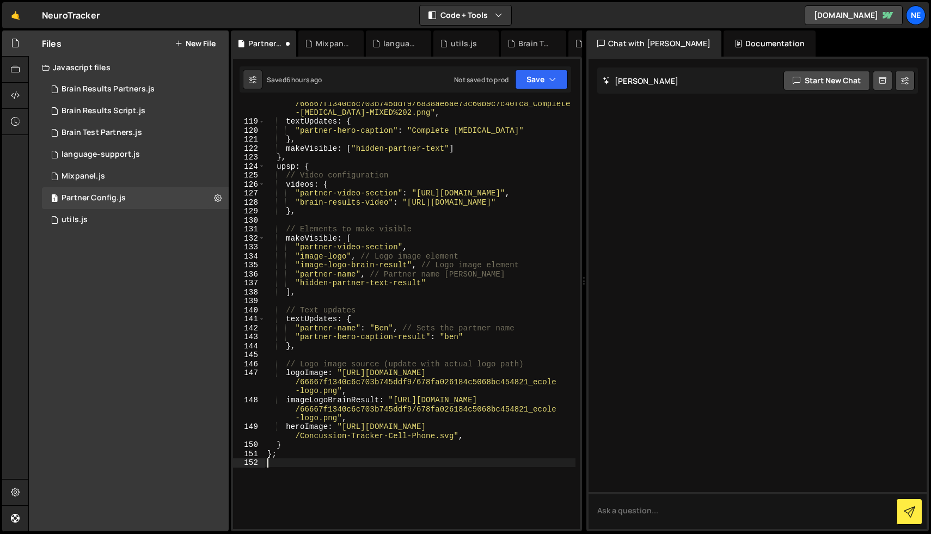
scroll to position [0, 0]
click at [136, 411] on div "Files New File Javascript files 0 Brain Results Partners.js 0 1 Brain Results S…" at bounding box center [129, 280] width 200 height 501
click at [556, 83] on button "Save" at bounding box center [541, 80] width 53 height 20
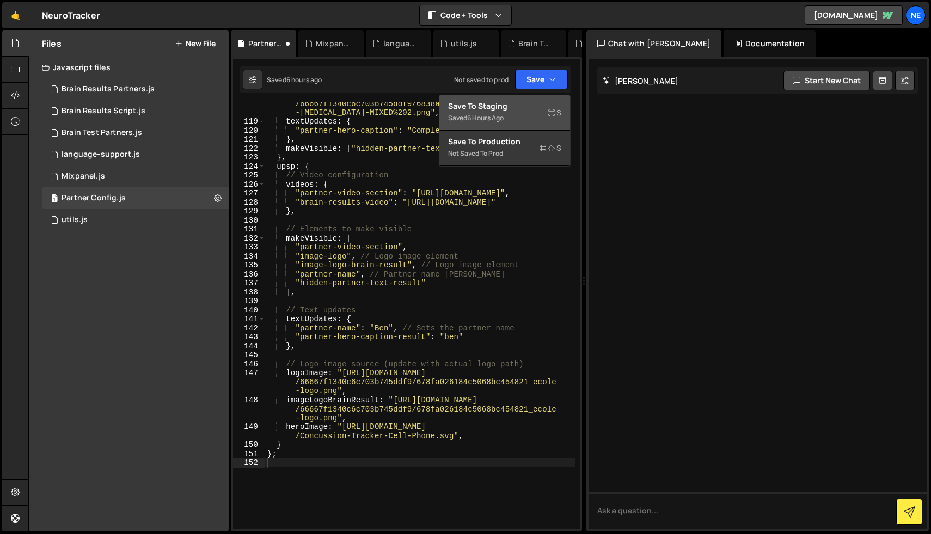
click at [503, 118] on div "6 hours ago" at bounding box center [485, 117] width 36 height 9
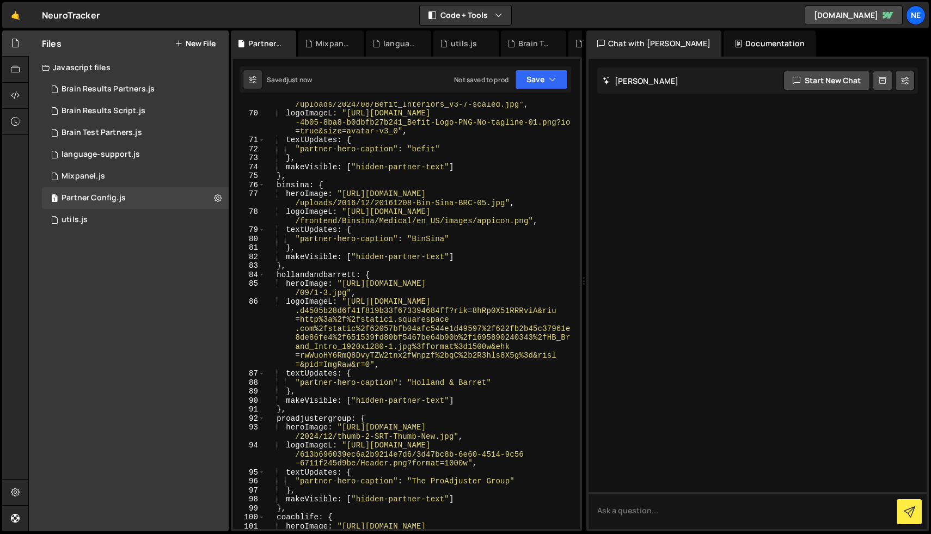
scroll to position [919, 0]
click at [540, 77] on button "Save" at bounding box center [541, 80] width 53 height 20
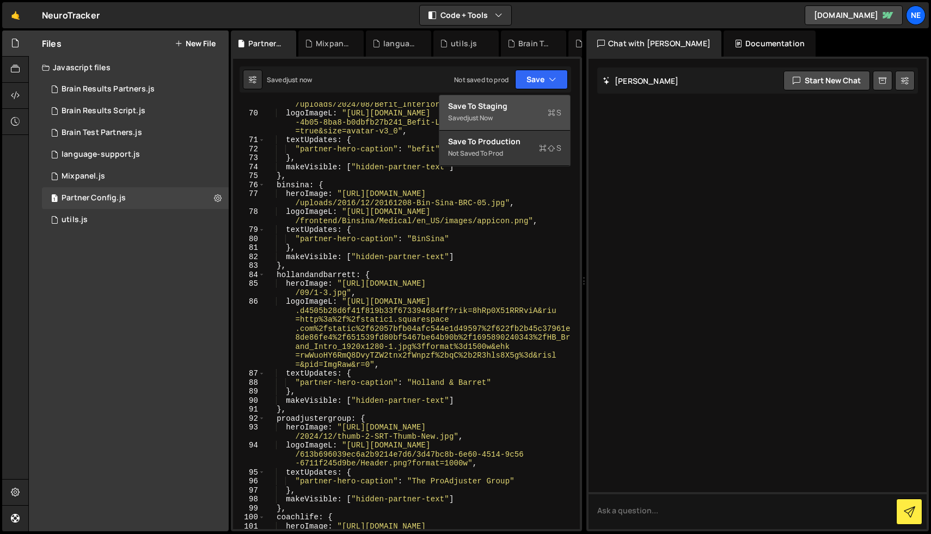
click at [390, 79] on div "Saved just now Not saved to prod Upgrade to Edit Save Save to Staging S Saved j…" at bounding box center [404, 79] width 331 height 26
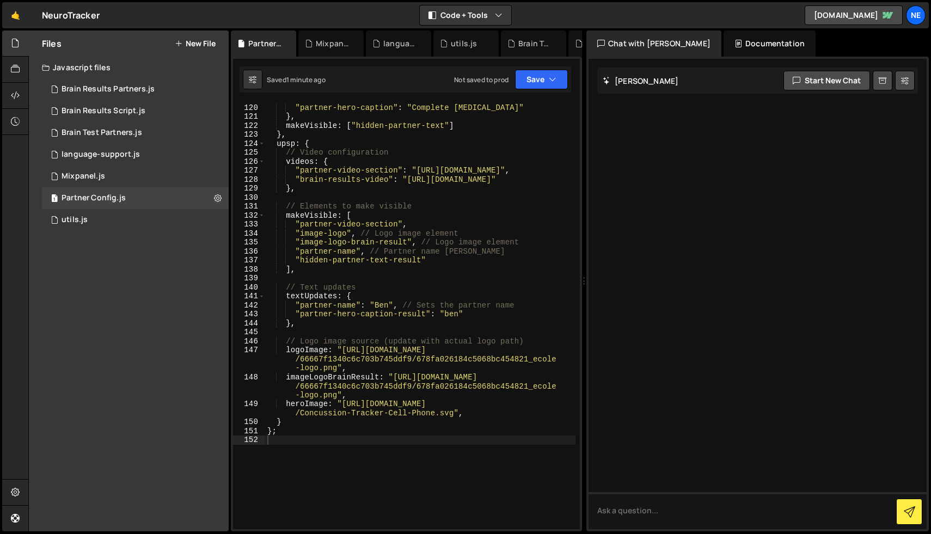
scroll to position [1624, 0]
click at [534, 79] on button "Save" at bounding box center [541, 80] width 53 height 20
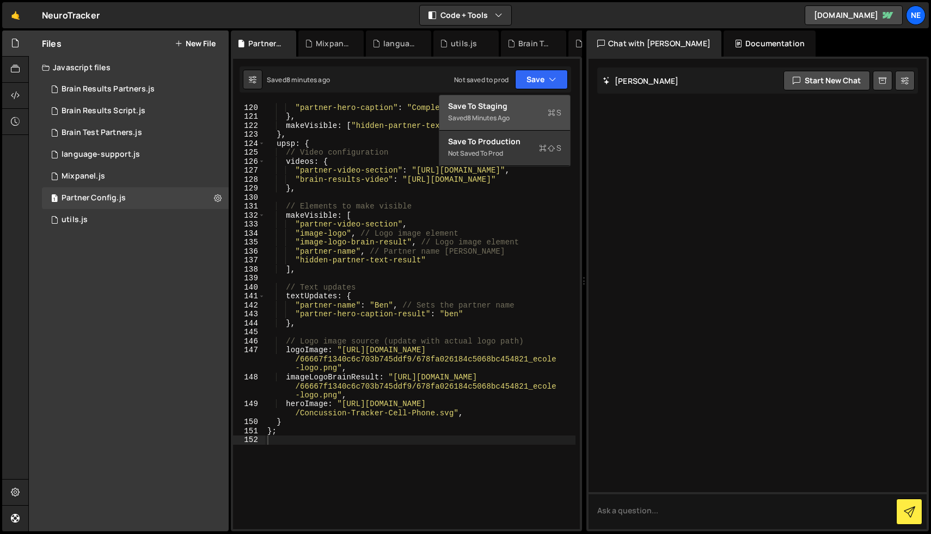
click at [513, 106] on div "Save to Staging S" at bounding box center [504, 106] width 113 height 11
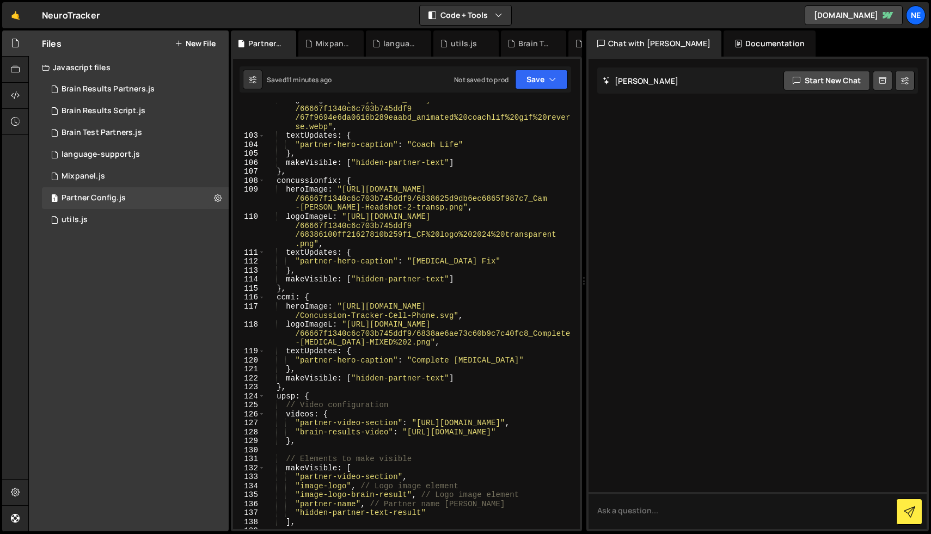
scroll to position [1372, 0]
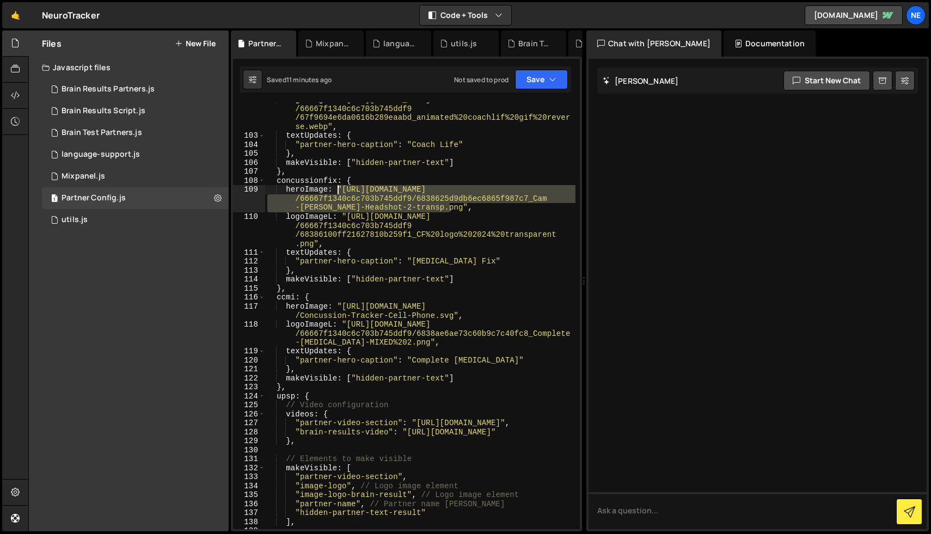
drag, startPoint x: 453, startPoint y: 206, endPoint x: 338, endPoint y: 191, distance: 116.4
click at [338, 191] on div "logoImageL : "[URL][DOMAIN_NAME] /66667f1340c6c703b745ddf9 /67f9694e6da0616b289…" at bounding box center [420, 331] width 310 height 472
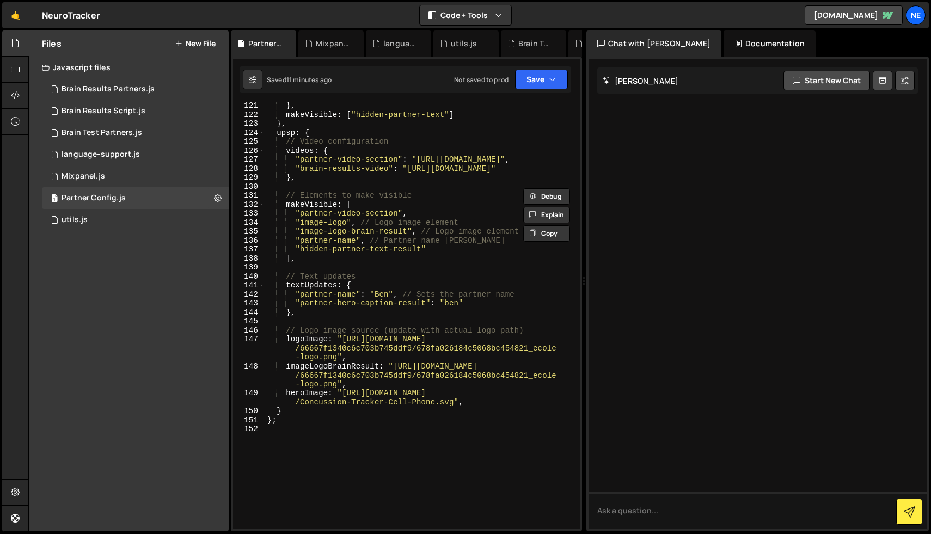
scroll to position [1729, 0]
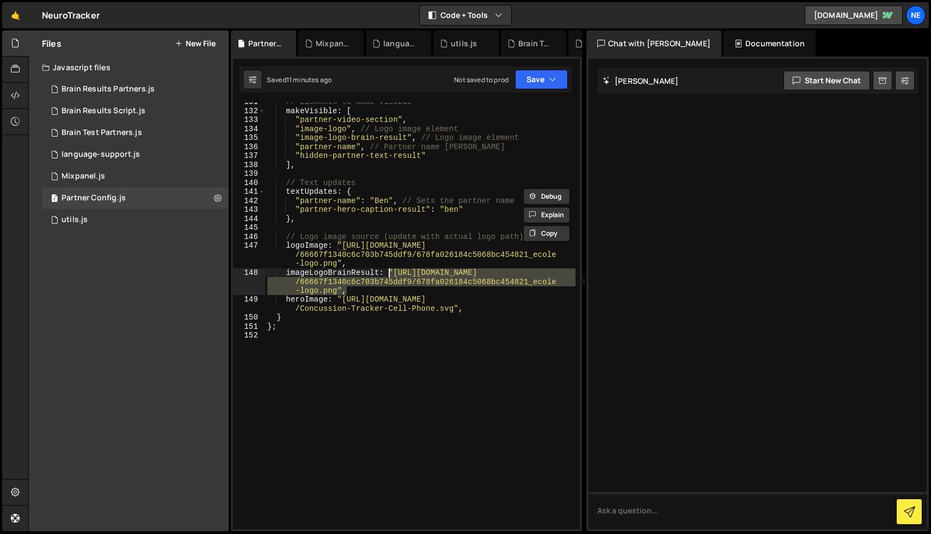
drag, startPoint x: 350, startPoint y: 291, endPoint x: 389, endPoint y: 273, distance: 42.4
click at [389, 273] on div "// Elements to make visible makeVisible : [ "partner-video-section" , "image-lo…" at bounding box center [420, 319] width 310 height 445
paste textarea "838625d9db6ec6865f987c7_Cam-[PERSON_NAME]-Headshot-2-transp"
type textarea "imageLogoBrainResult: "[URL][DOMAIN_NAME][PERSON_NAME]","
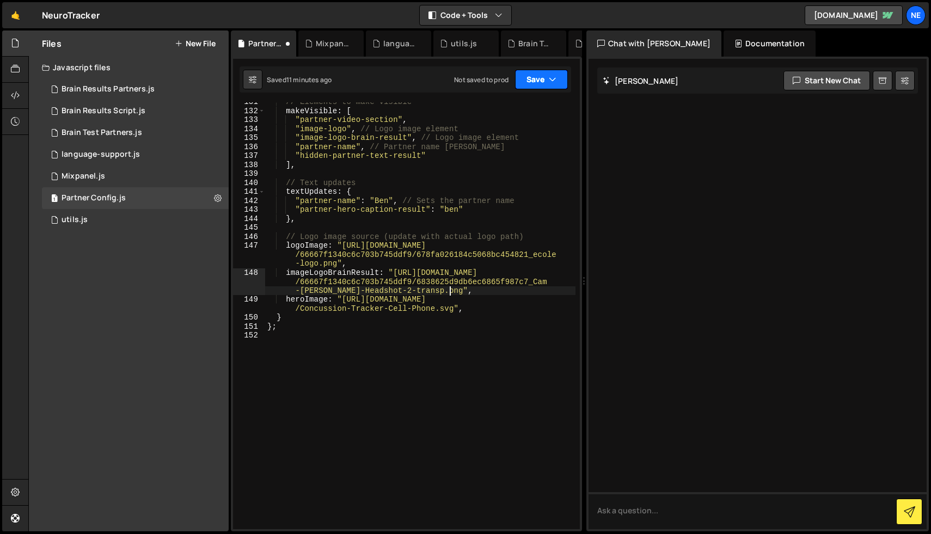
click at [549, 81] on icon "button" at bounding box center [553, 79] width 8 height 11
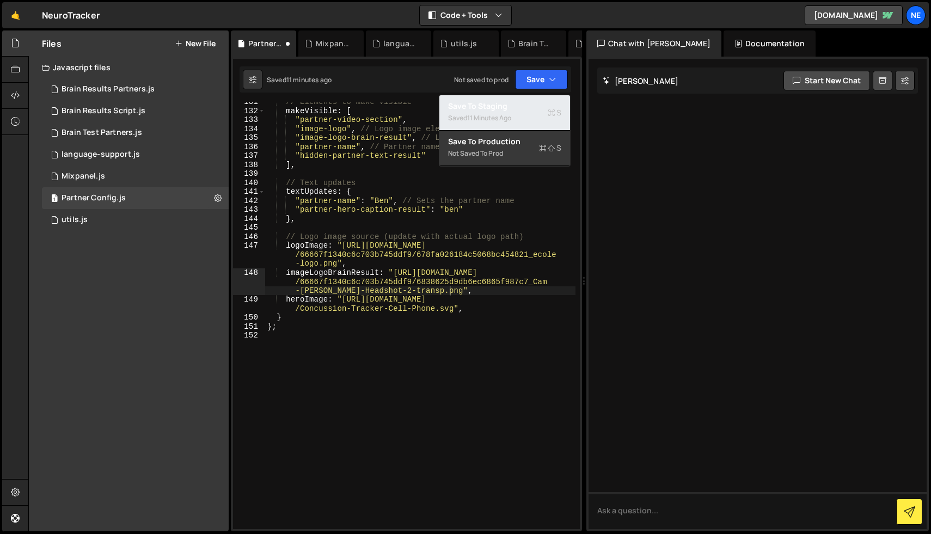
click at [523, 117] on div "Saved 11 minutes ago" at bounding box center [504, 118] width 113 height 13
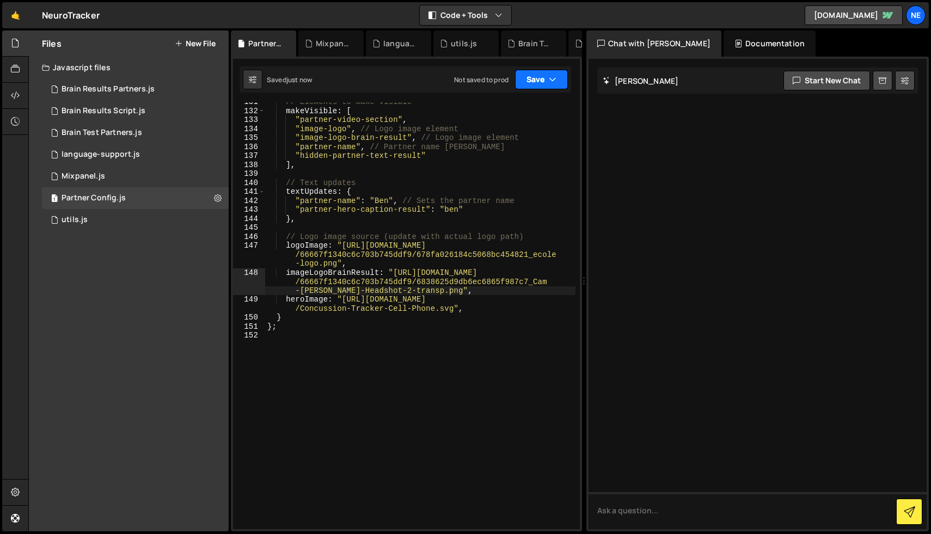
click at [544, 82] on button "Save" at bounding box center [541, 80] width 53 height 20
